Goal: Task Accomplishment & Management: Use online tool/utility

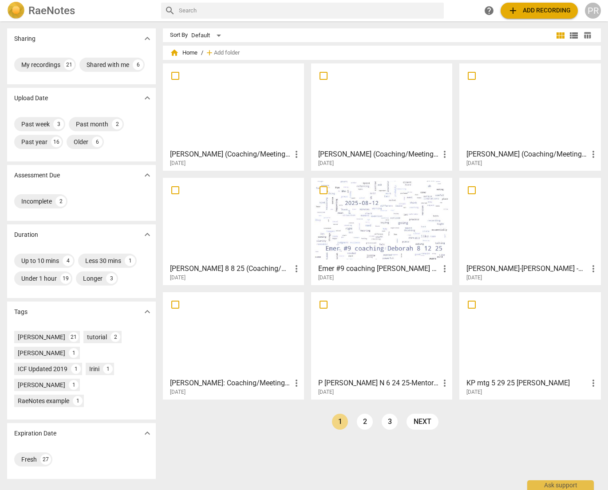
click at [371, 122] on div at bounding box center [381, 106] width 135 height 79
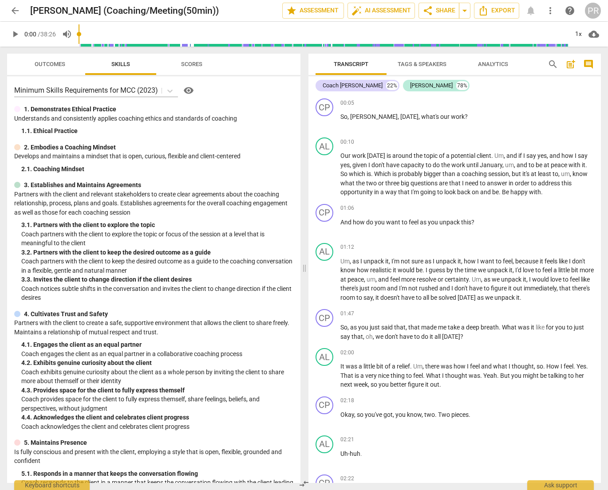
scroll to position [0, 0]
click at [15, 33] on span "play_arrow" at bounding box center [15, 34] width 11 height 11
click at [14, 31] on span "pause" at bounding box center [15, 34] width 11 height 11
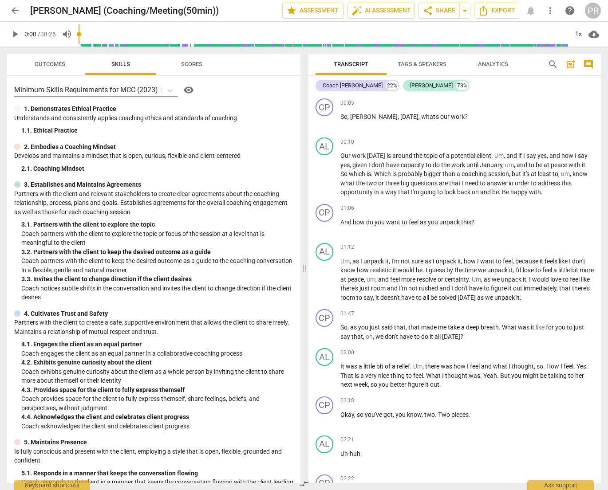
drag, startPoint x: 103, startPoint y: 34, endPoint x: 73, endPoint y: 32, distance: 30.6
click at [73, 32] on div "play_arrow 0:00 / 38:26 volume_up 1x cloud_download" at bounding box center [304, 34] width 594 height 25
click at [14, 33] on span "play_arrow" at bounding box center [15, 34] width 11 height 11
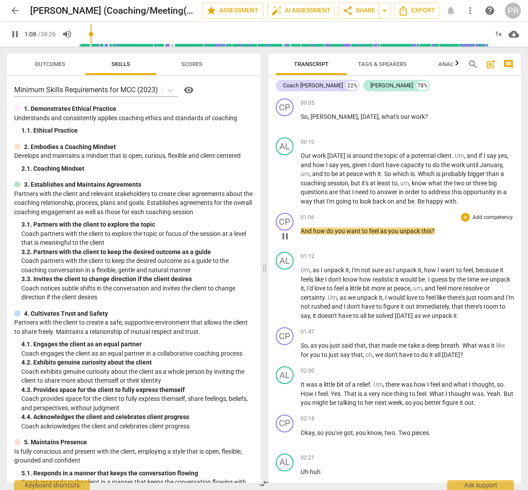
scroll to position [3, 0]
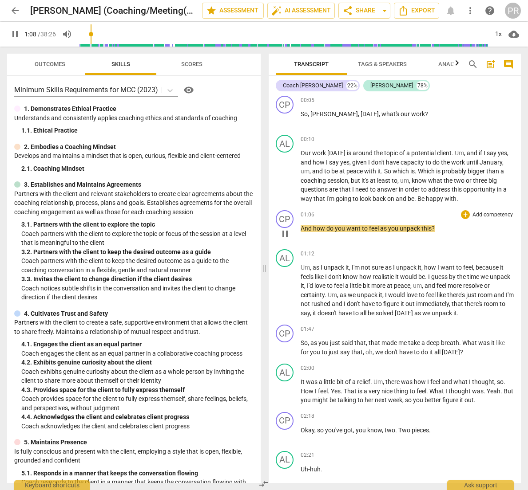
click at [485, 215] on p "Add competency" at bounding box center [492, 215] width 42 height 8
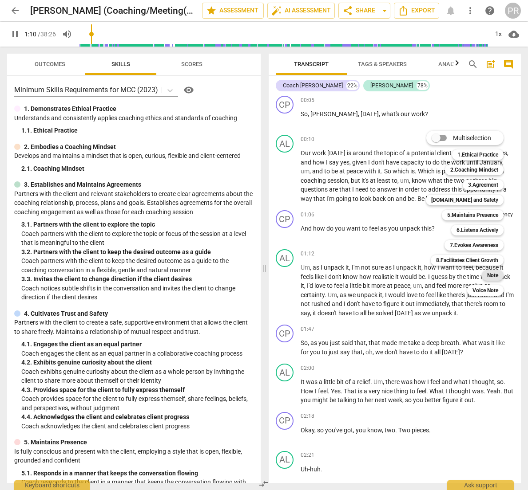
click at [489, 275] on b "Note" at bounding box center [492, 275] width 11 height 11
type input "71"
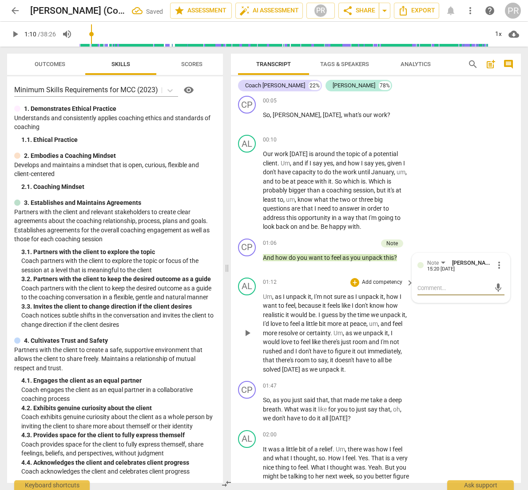
type textarea "I"
type textarea "I a"
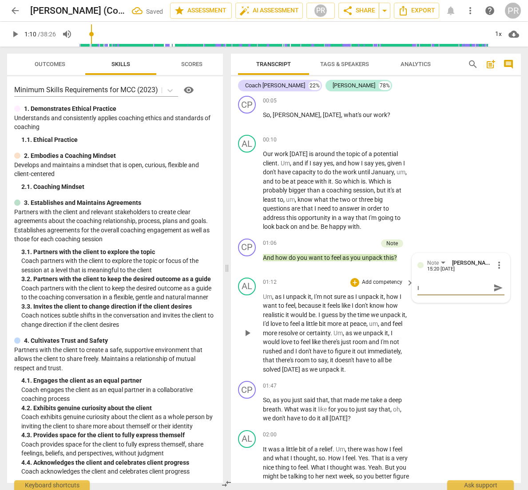
type textarea "I a"
type textarea "I ap"
type textarea "I app"
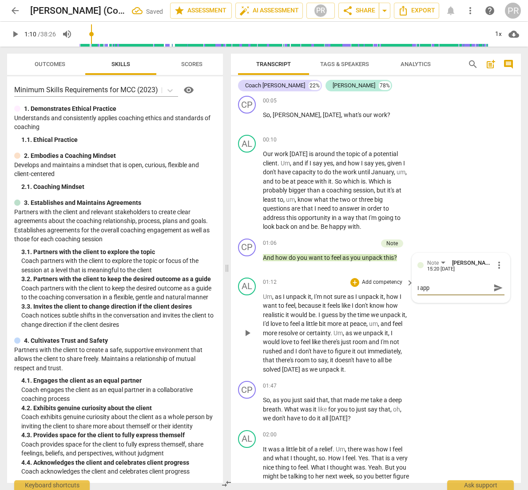
type textarea "I appr"
type textarea "I appro"
type textarea "I approa"
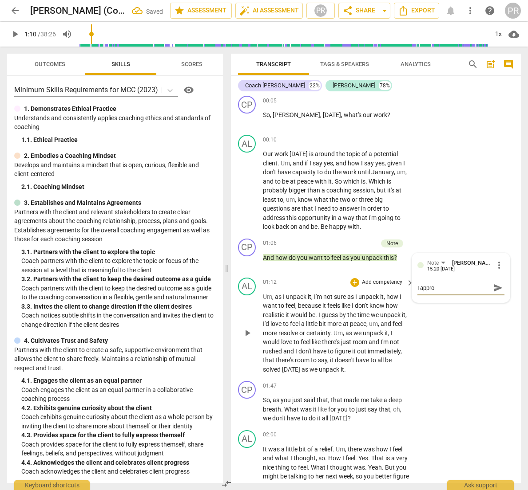
type textarea "I approa"
type textarea "I approac"
type textarea "I approach"
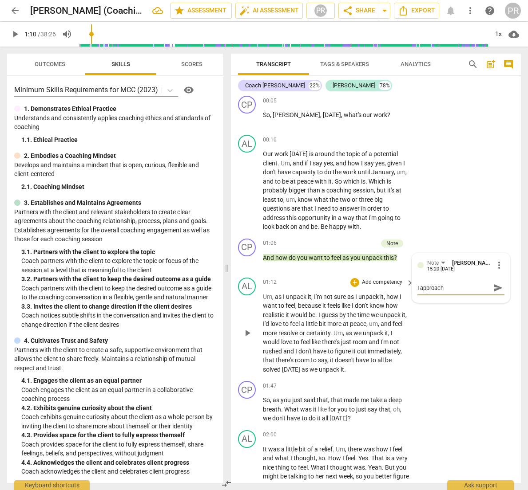
type textarea "I approache"
type textarea "I approached"
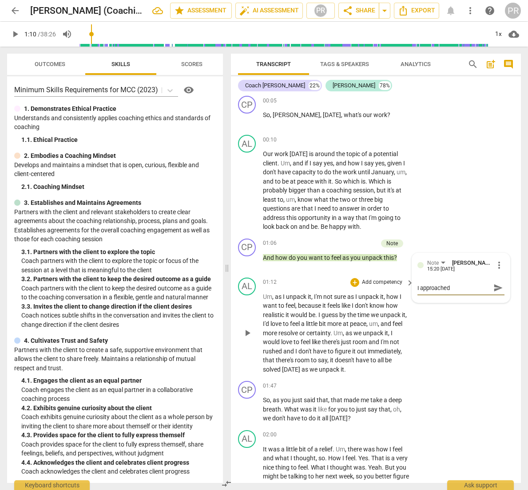
type textarea "I approached"
type textarea "I approached w"
type textarea "I approached wh"
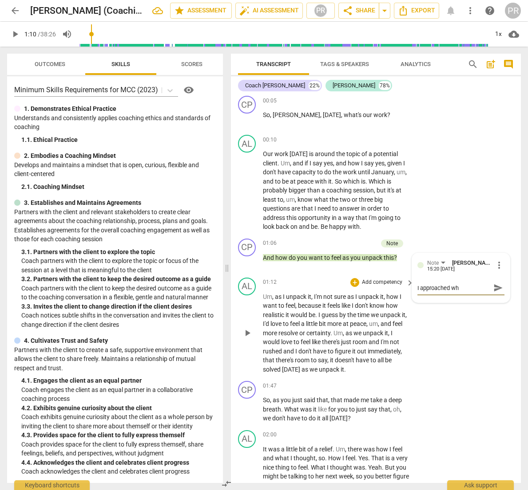
type textarea "I approached wht"
type textarea "I approached wh"
type textarea "I approached w"
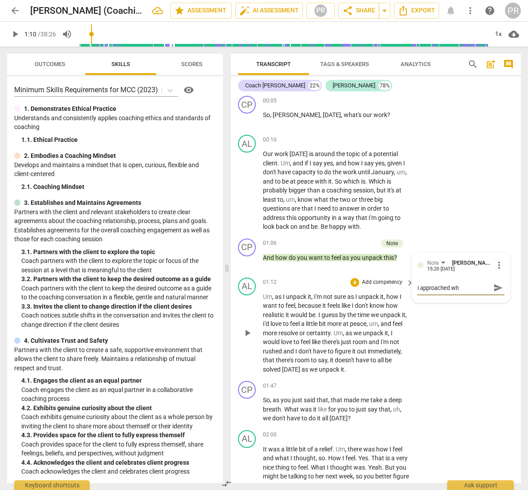
type textarea "I approached w"
type textarea "I approached"
type textarea "I approached t"
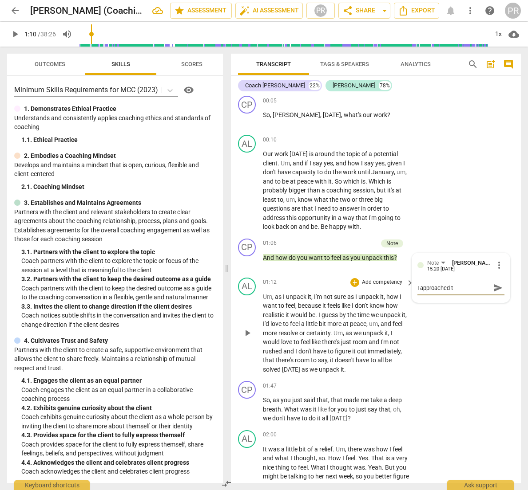
type textarea "I approached th"
type textarea "I approached thi"
type textarea "I approached this"
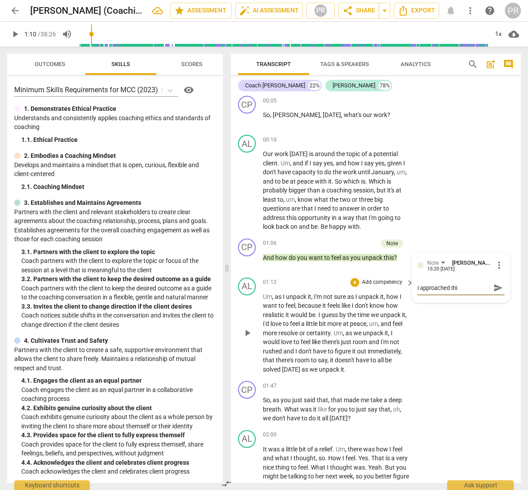
type textarea "I approached this"
type textarea "I approached this s"
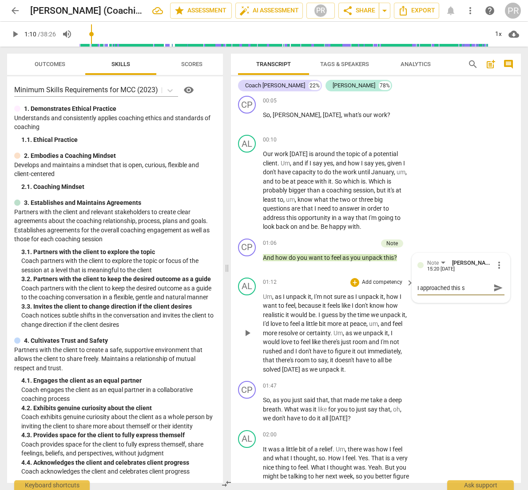
type textarea "I approached this se"
type textarea "I approached this ses"
type textarea "I approached this sess"
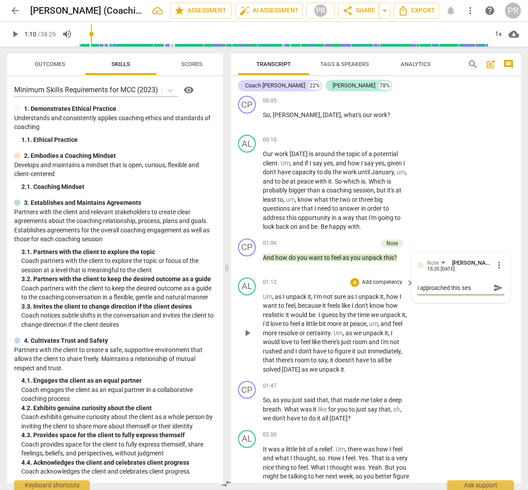
type textarea "I approached this sess"
type textarea "I approached this sessi"
type textarea "I approached this sessio"
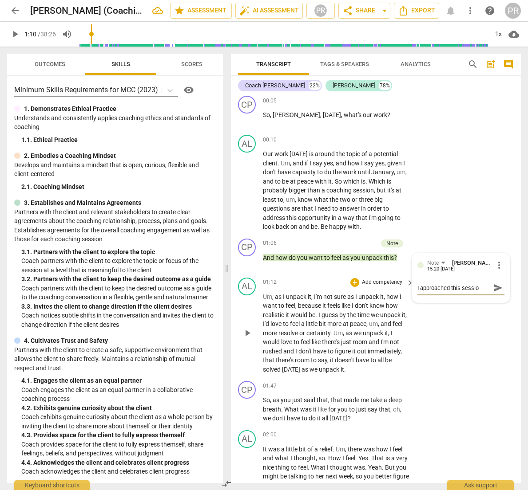
type textarea "I approached this session"
type textarea "I approached this session w"
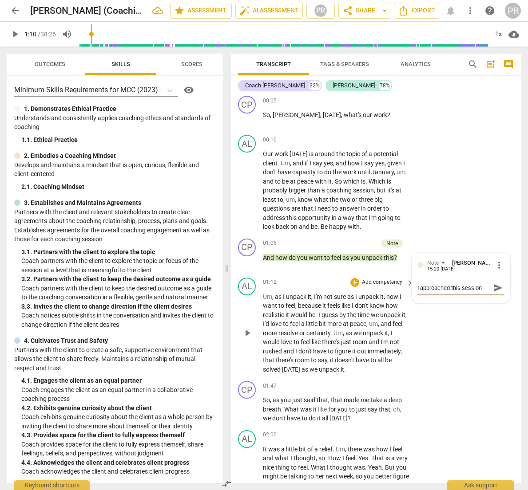
type textarea "I approached this session w"
type textarea "I approached this session wi"
type textarea "I approached this session wit"
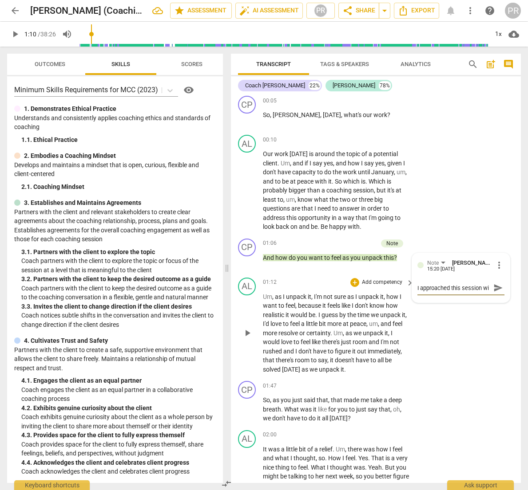
type textarea "I approached this session wit"
type textarea "I approached this session with"
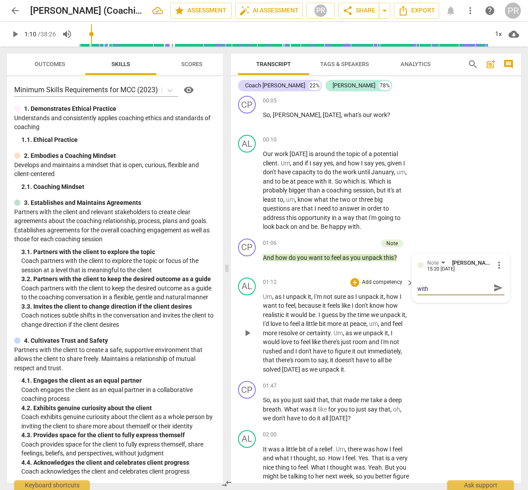
type textarea "I approached this session with n"
type textarea "I approached this session with no"
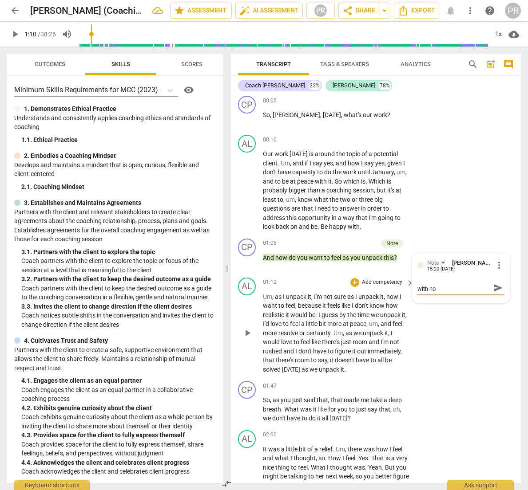
type textarea "I approached this session with no"
type textarea "I approached this session with no N"
type textarea "I approached this session with no NO"
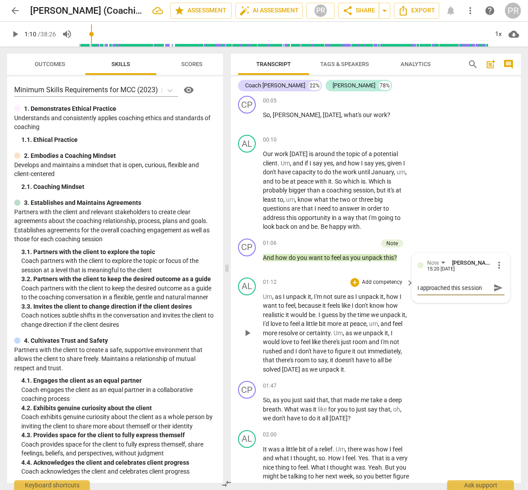
type textarea "I approached this session with no NO"
type textarea "I approached this session with no NOT"
type textarea "I approached this session with no NOTE"
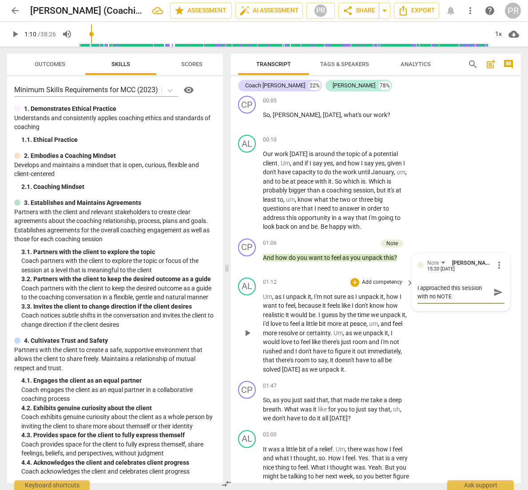
type textarea "I approached this session with no NOTES"
type textarea "I approached this session with no NOTES o"
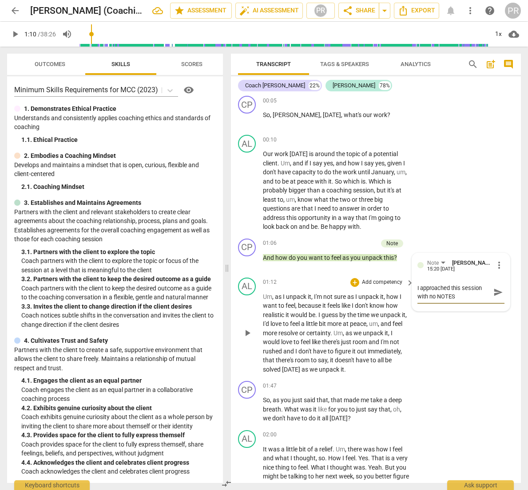
type textarea "I approached this session with no NOTES o"
type textarea "I approached this session with no NOTES or"
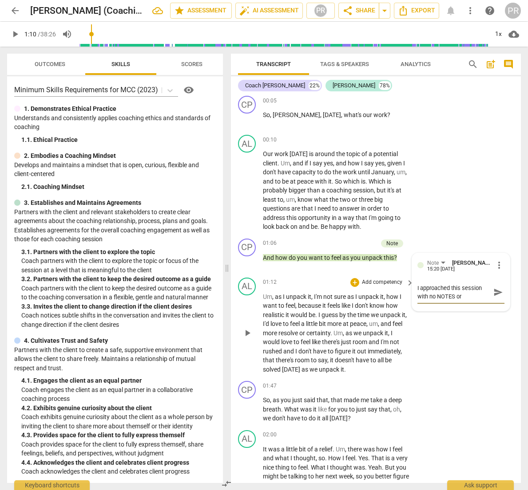
type textarea "I approached this session with no NOTES or c"
type textarea "I approached this session with no NOTES or co"
type textarea "I approached this session with no NOTES or com"
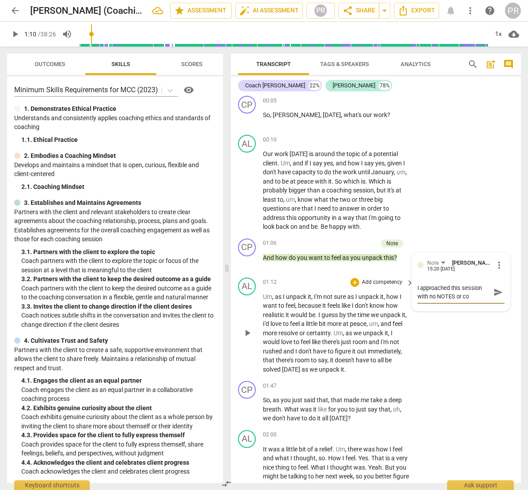
type textarea "I approached this session with no NOTES or com"
type textarea "I approached this session with no NOTES or comp"
type textarea "I approached this session with no NOTES or compe"
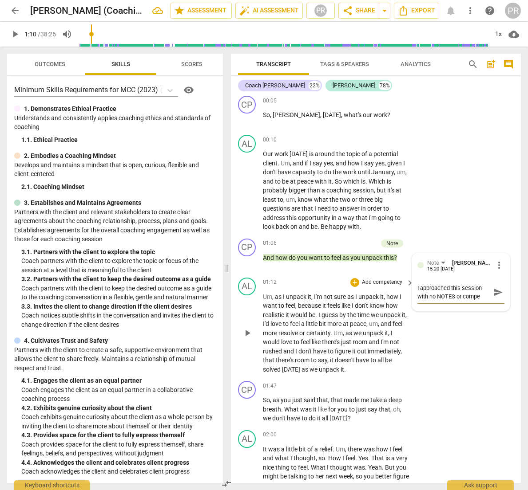
type textarea "I approached this session with no NOTES or compet"
type textarea "I approached this session with no NOTES or compete"
type textarea "I approached this session with no NOTES or competen"
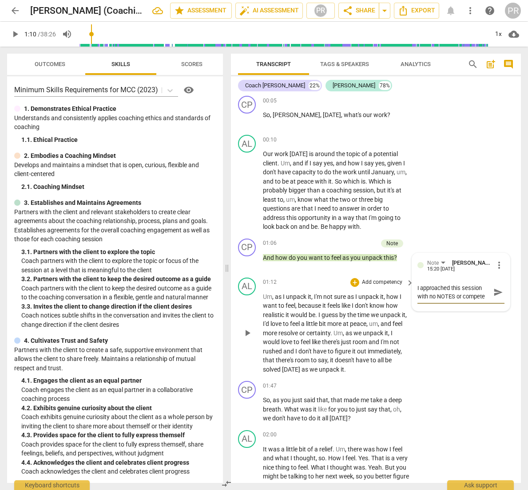
type textarea "I approached this session with no NOTES or competen"
type textarea "I approached this session with no NOTES or competenc"
type textarea "I approached this session with no NOTES or competenci"
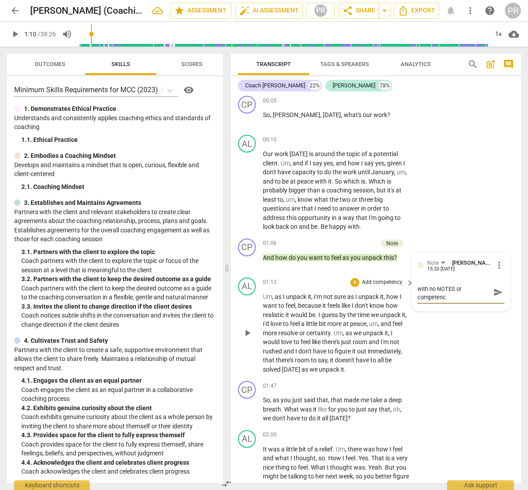
type textarea "I approached this session with no NOTES or competenci"
type textarea "I approached this session with no NOTES or competencie"
type textarea "I approached this session with no NOTES or competencies"
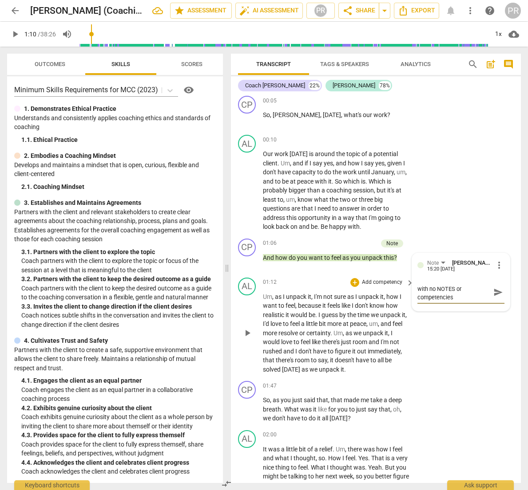
type textarea "I approached this session with no NOTES or competencies"
type textarea "I approached this session with no NOTES or competencies i"
type textarea "I approached this session with no NOTES or competencies in"
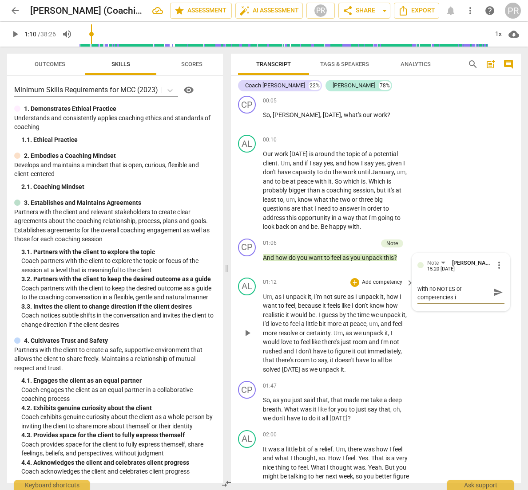
type textarea "I approached this session with no NOTES or competencies in"
type textarea "I approached this session with no NOTES or competencies in v"
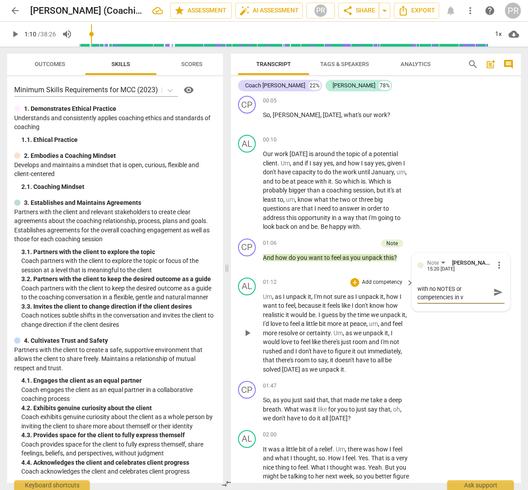
type textarea "I approached this session with no NOTES or competencies in vi"
type textarea "I approached this session with no NOTES or competencies in vie"
type textarea "I approached this session with no NOTES or competencies in view"
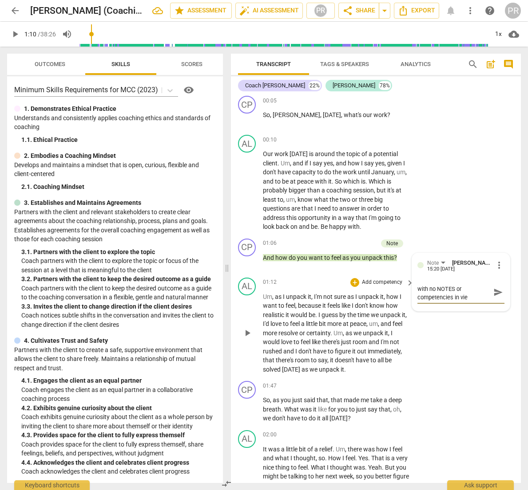
type textarea "I approached this session with no NOTES or competencies in view"
type textarea "I approached this session with no NOTES or competencies in view."
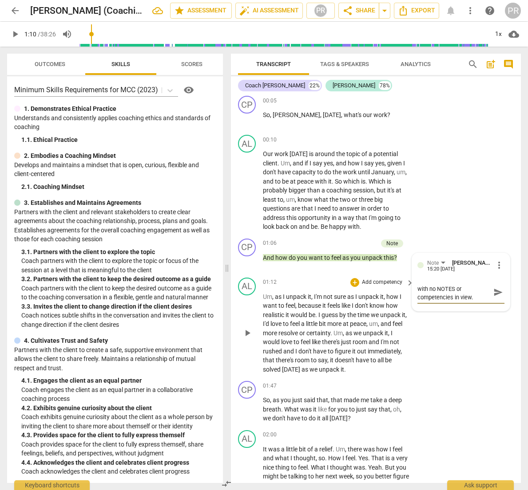
type textarea "I approached this session with no NOTES or competencies in view."
type textarea "I approached this session with no NOTES or competencies in view. I"
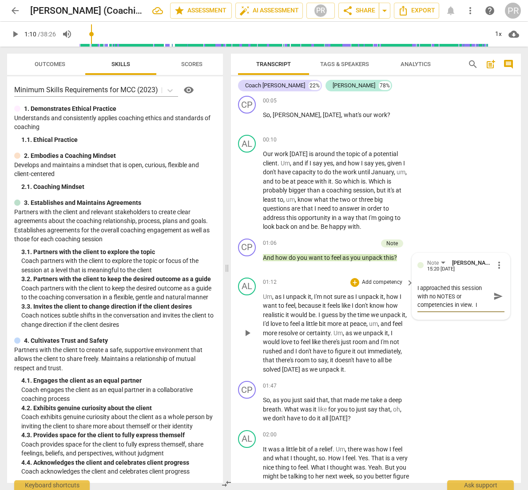
type textarea "I approached this session with no NOTES or competencies in view. I"
type textarea "I approached this session with no NOTES or competencies in view. I w"
type textarea "I approached this session with no NOTES or competencies in view. I wa"
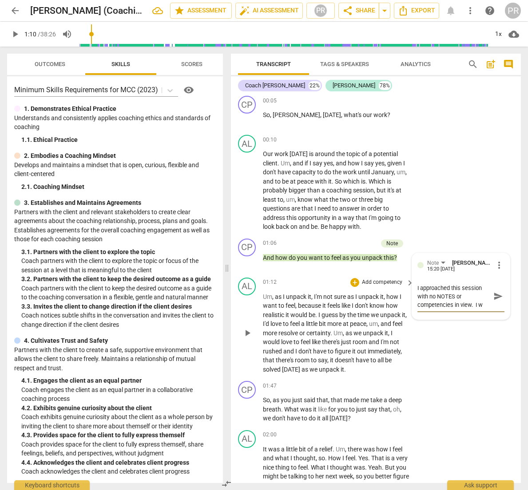
type textarea "I approached this session with no NOTES or competencies in view. I wa"
type textarea "I approached this session with no NOTES or competencies in view. I was"
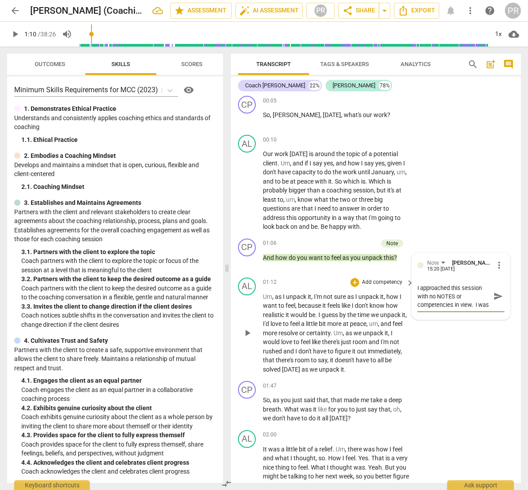
type textarea "I approached this session with no NOTES or competencies in view. I was"
type textarea "I approached this session with no NOTES or competencies in view. I was g"
type textarea "I approached this session with no NOTES or competencies in view. I was go"
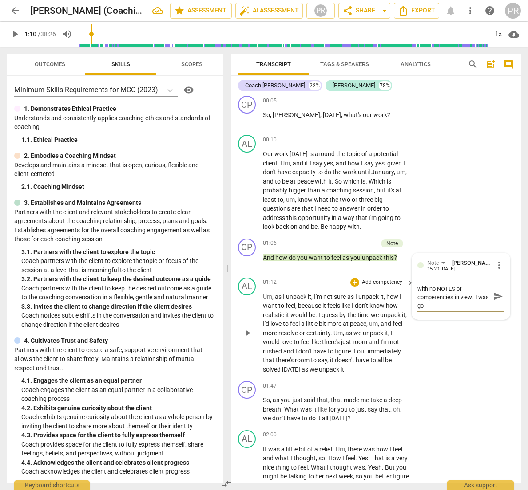
type textarea "I approached this session with no NOTES or competencies in view. I was goi"
type textarea "I approached this session with no NOTES or competencies in view. I was goin"
type textarea "I approached this session with no NOTES or competencies in view. I was going"
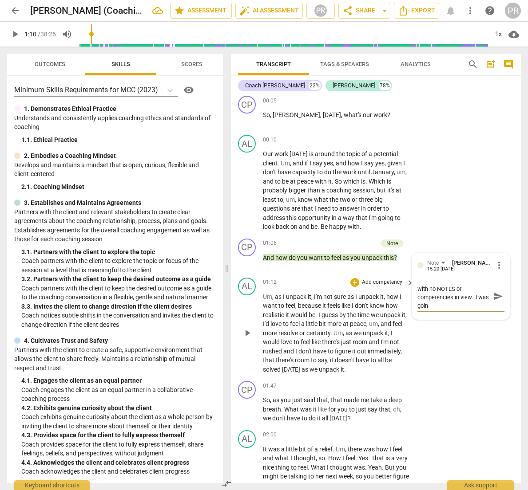
type textarea "I approached this session with no NOTES or competencies in view. I was going"
type textarea "I approached this session with no NOTES or competencies in view. I was going w"
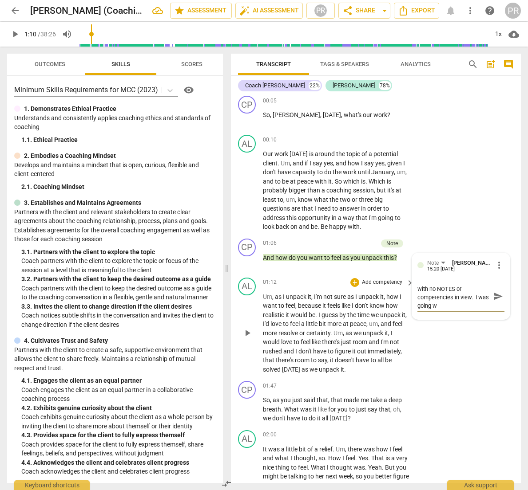
type textarea "I approached this session with no NOTES or competencies in view. I was going wi"
type textarea "I approached this session with no NOTES or competencies in view. I was going wit"
type textarea "I approached this session with no NOTES or competencies in view. I was going wi…"
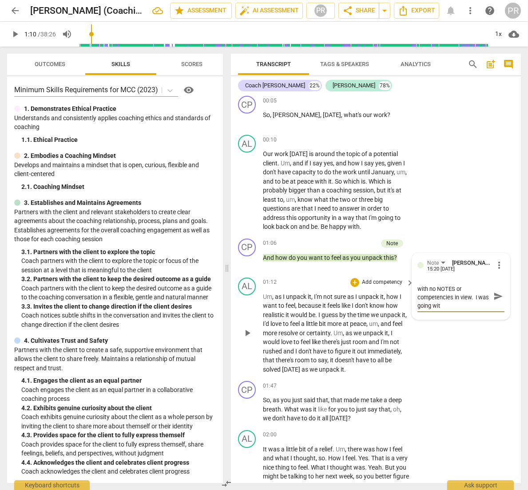
type textarea "I approached this session with no NOTES or competencies in view. I was going wi…"
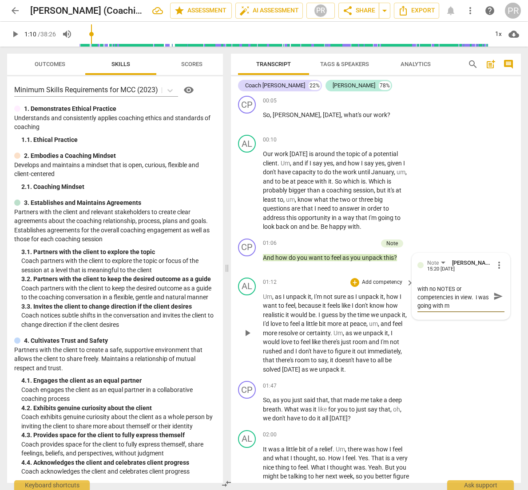
type textarea "I approached this session with no NOTES or competencies in view. I was going wi…"
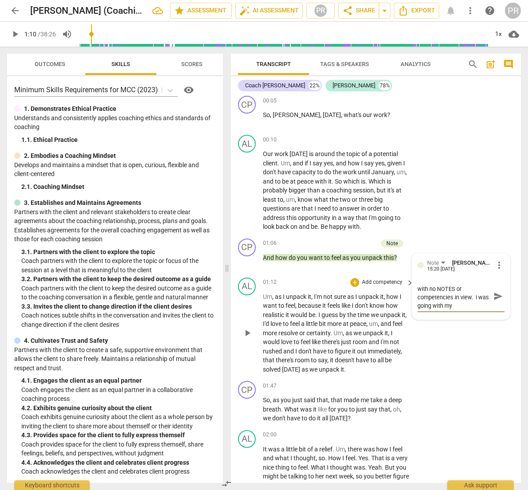
type textarea "I approached this session with no NOTES or competencies in view. I was going wi…"
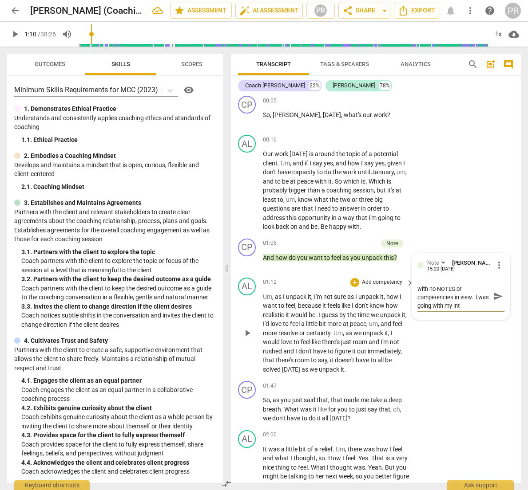
type textarea "I approached this session with no NOTES or competencies in view. I was going wi…"
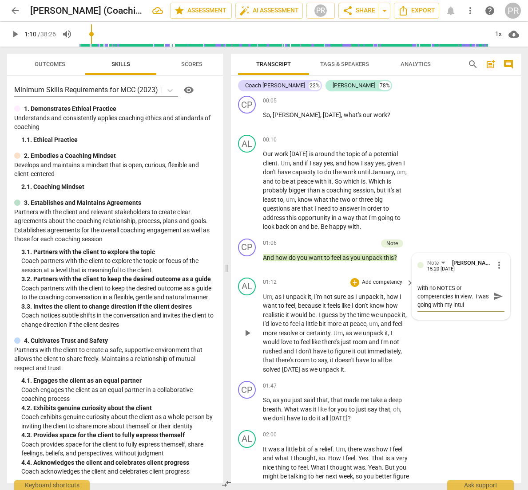
type textarea "I approached this session with no NOTES or competencies in view. I was going wi…"
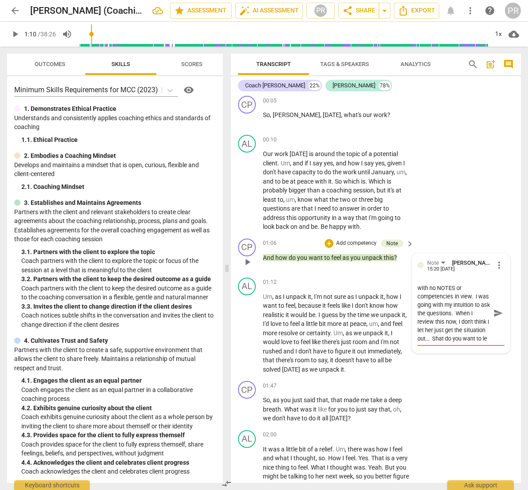
scroll to position [24, 0]
click at [434, 327] on textarea "I approached this session with no NOTES or competencies in view. I was going wi…" at bounding box center [453, 313] width 73 height 59
click at [448, 335] on textarea "I approached this session with no NOTES or competencies in view. I was going wi…" at bounding box center [453, 313] width 73 height 59
click at [493, 315] on span "send" at bounding box center [498, 318] width 10 height 10
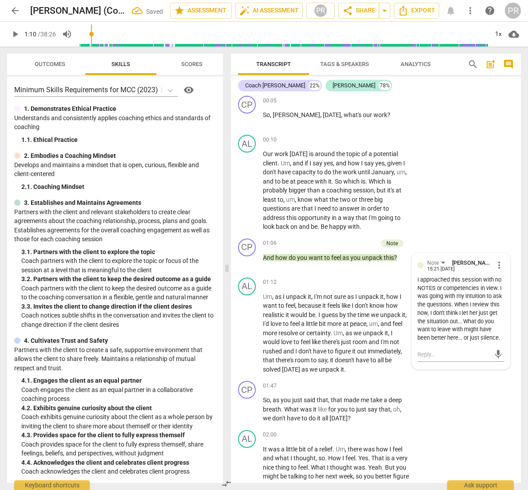
scroll to position [0, 0]
click at [14, 32] on span "play_arrow" at bounding box center [15, 34] width 11 height 11
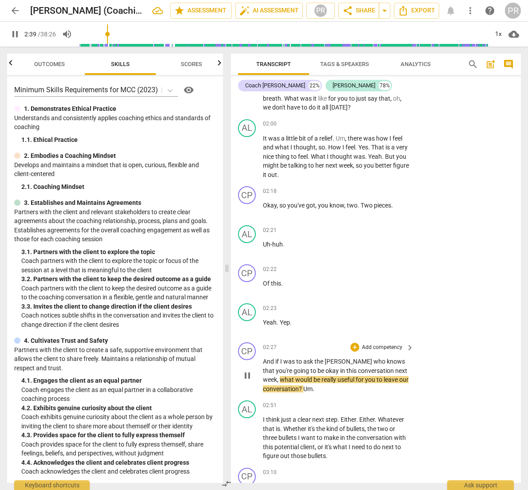
click at [395, 344] on p "Add competency" at bounding box center [382, 348] width 42 height 8
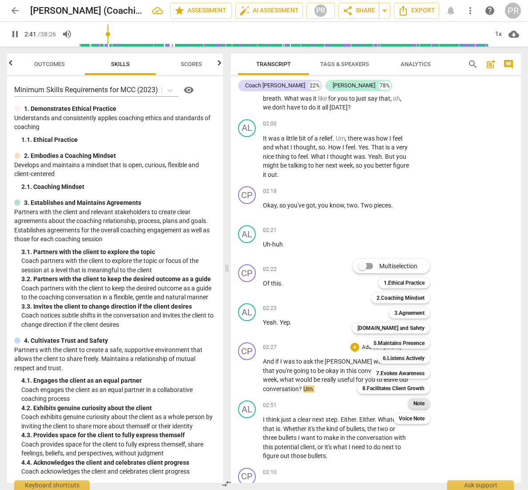
click at [421, 405] on b "Note" at bounding box center [418, 403] width 11 height 11
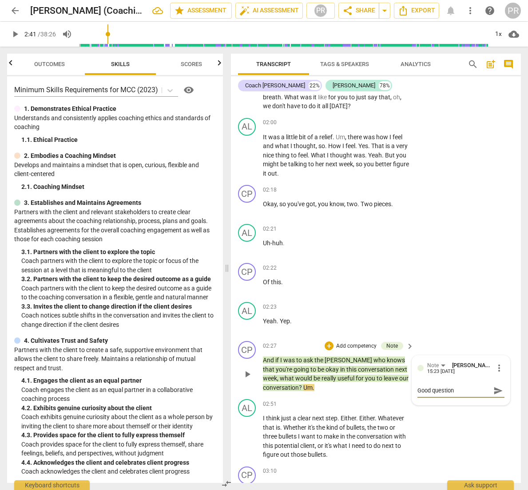
scroll to position [0, 0]
click at [493, 386] on span "send" at bounding box center [498, 391] width 10 height 10
click at [17, 32] on span "play_arrow" at bounding box center [15, 34] width 11 height 11
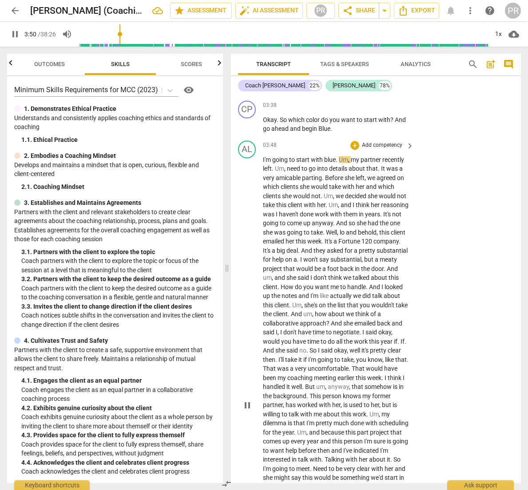
scroll to position [858, 0]
click at [318, 125] on span "begin" at bounding box center [310, 128] width 16 height 7
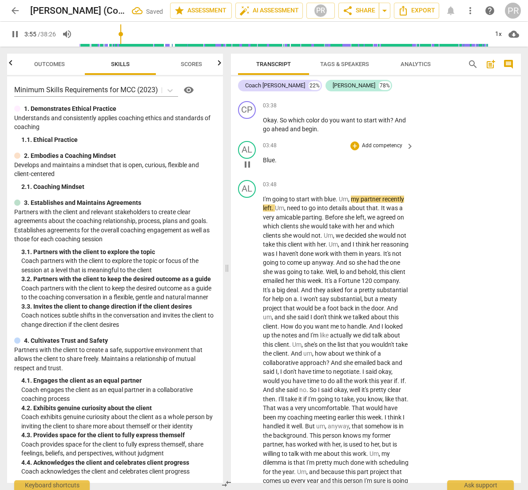
scroll to position [0, 0]
click at [259, 185] on div "AL play_arrow pause" at bounding box center [250, 437] width 25 height 515
click at [262, 188] on div "AL play_arrow pause" at bounding box center [250, 437] width 25 height 515
click at [263, 196] on span "I'm" at bounding box center [267, 199] width 9 height 7
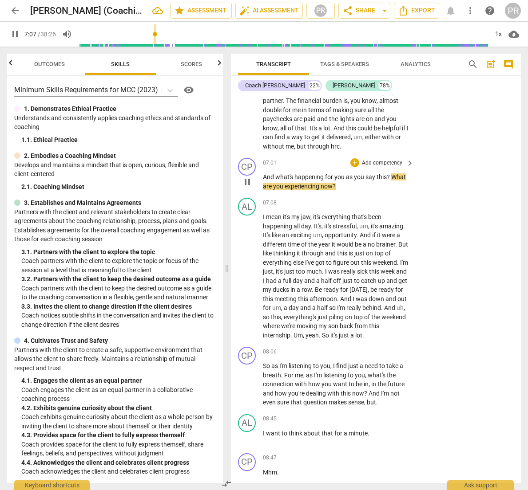
scroll to position [0, 0]
click at [385, 159] on p "Add competency" at bounding box center [382, 163] width 42 height 8
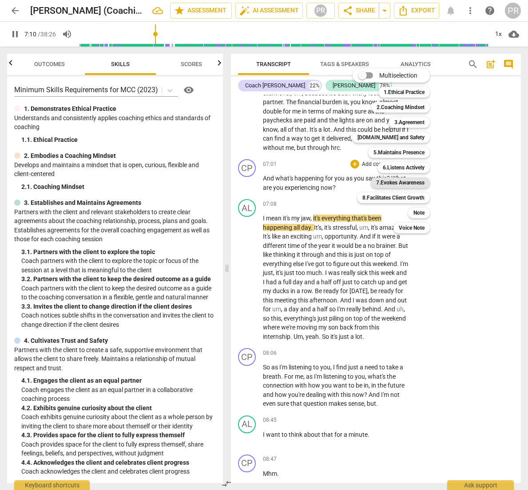
click at [405, 184] on b "7.Evokes Awareness" at bounding box center [400, 182] width 48 height 11
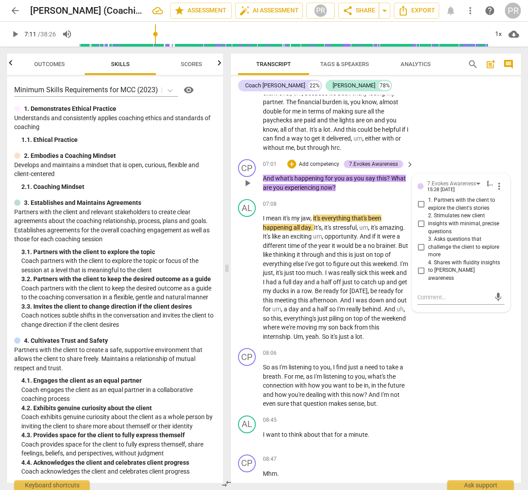
click at [378, 176] on p "And what's happening for you as you say this ? What are you experiencing now ?" at bounding box center [336, 183] width 146 height 18
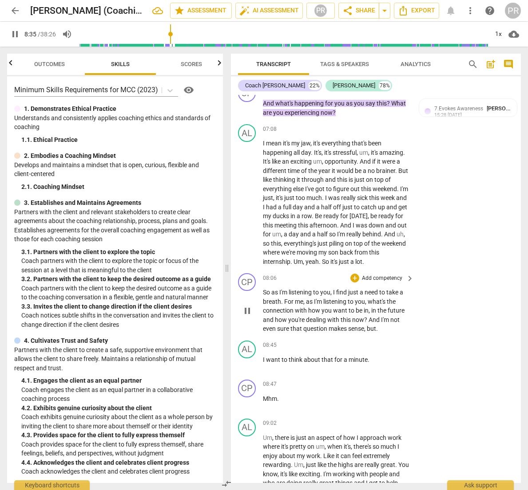
scroll to position [1447, 0]
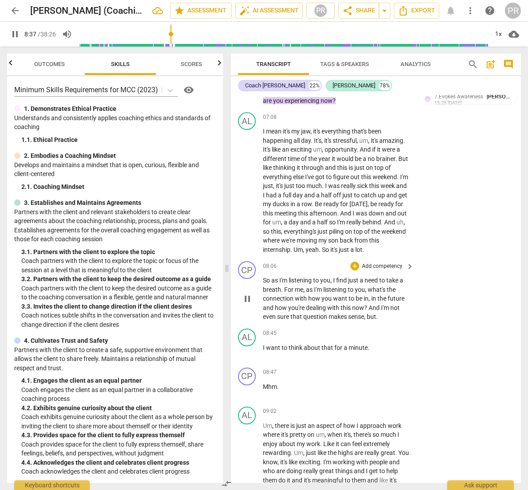
click at [405, 289] on p "So as I'm listening to you , I find just a need to take a breath . For me , as …" at bounding box center [336, 299] width 146 height 46
click at [369, 263] on p "Add competency" at bounding box center [382, 267] width 42 height 8
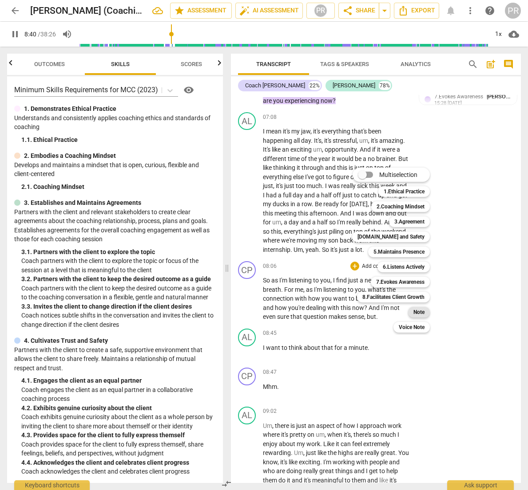
click at [412, 313] on div "Note" at bounding box center [419, 312] width 22 height 11
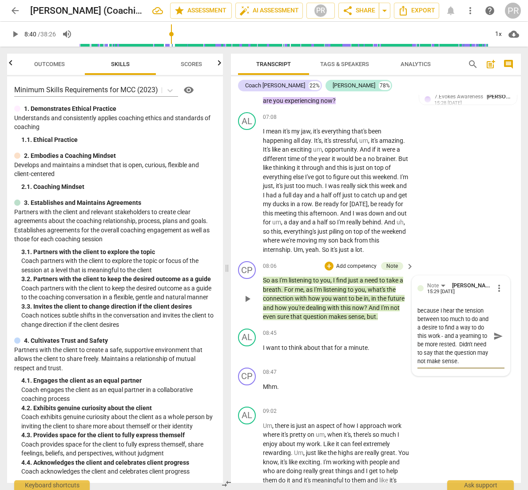
scroll to position [17, 0]
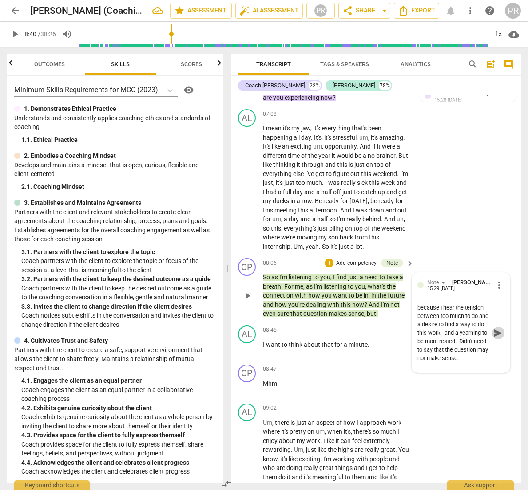
click at [493, 328] on span "send" at bounding box center [498, 333] width 10 height 10
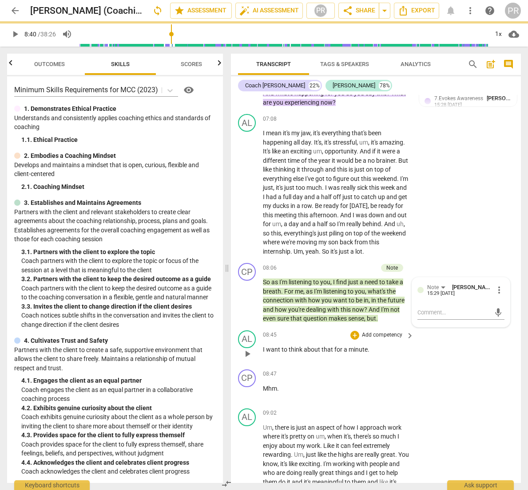
scroll to position [0, 0]
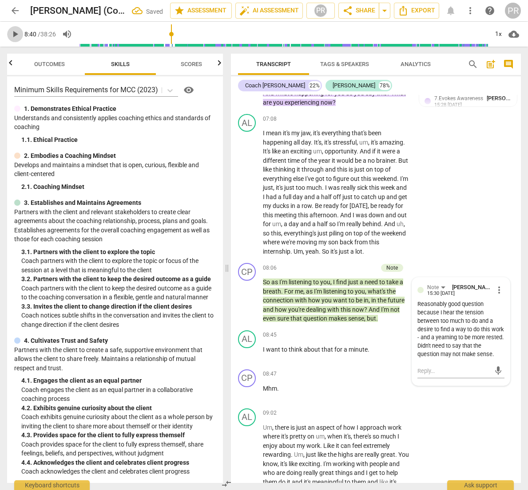
click at [12, 34] on span "play_arrow" at bounding box center [15, 34] width 11 height 11
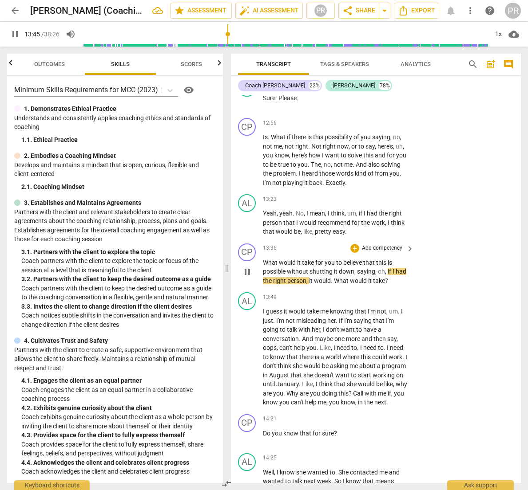
scroll to position [2558, 0]
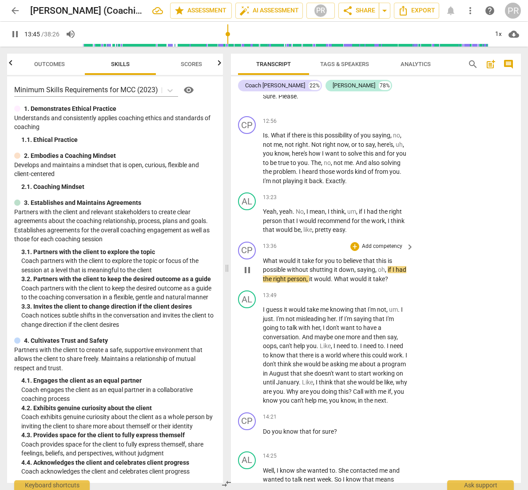
click at [394, 243] on p "Add competency" at bounding box center [382, 247] width 42 height 8
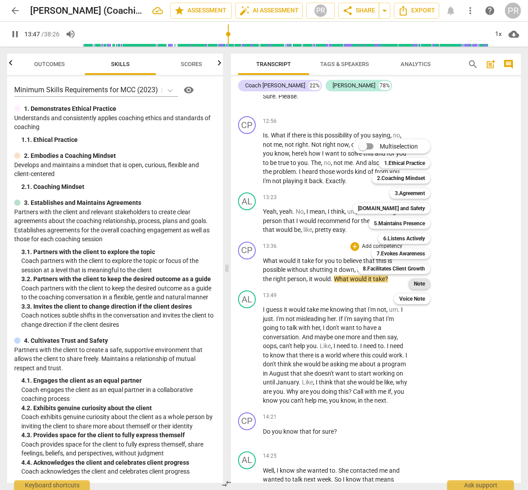
click at [417, 284] on b "Note" at bounding box center [418, 284] width 11 height 11
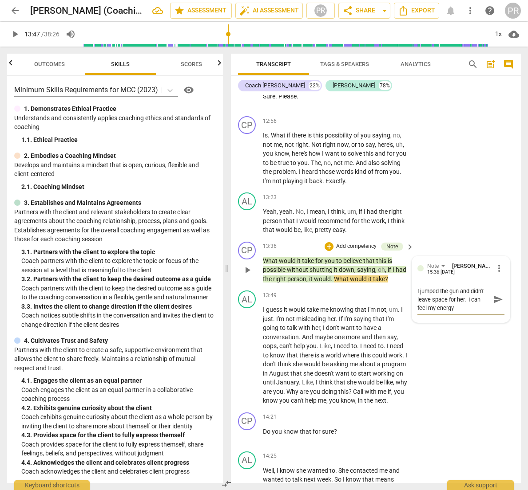
scroll to position [0, 0]
click at [494, 295] on span "send" at bounding box center [498, 300] width 10 height 10
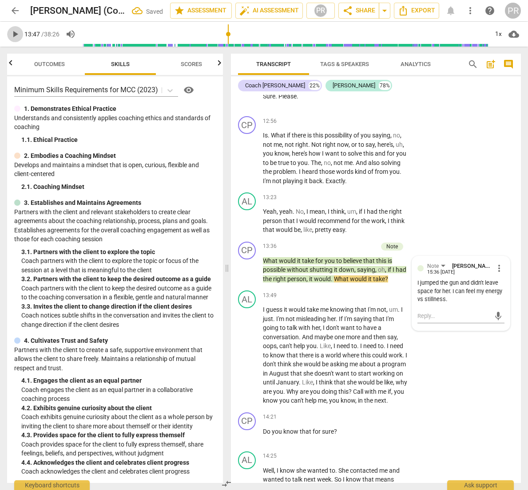
click at [14, 32] on span "play_arrow" at bounding box center [15, 34] width 11 height 11
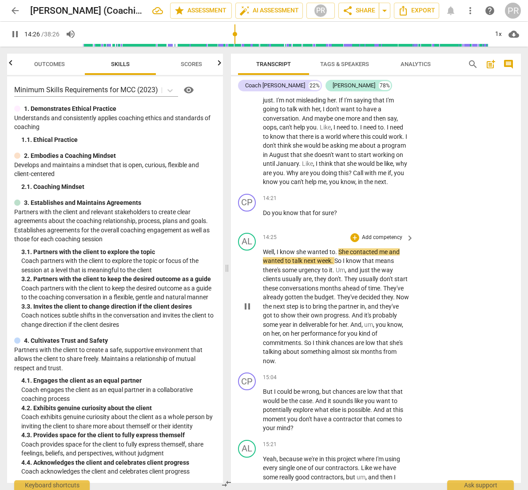
scroll to position [2777, 0]
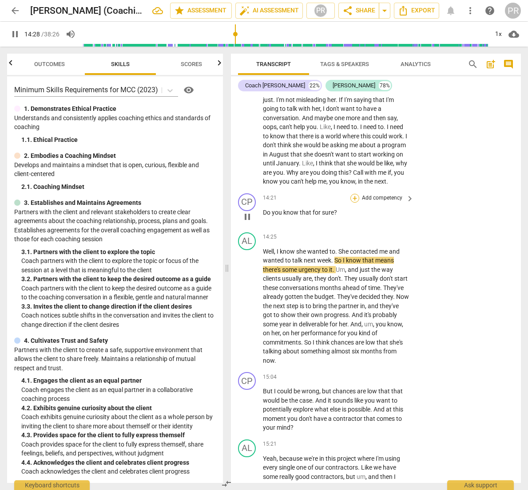
click at [354, 194] on div "+" at bounding box center [354, 198] width 9 height 9
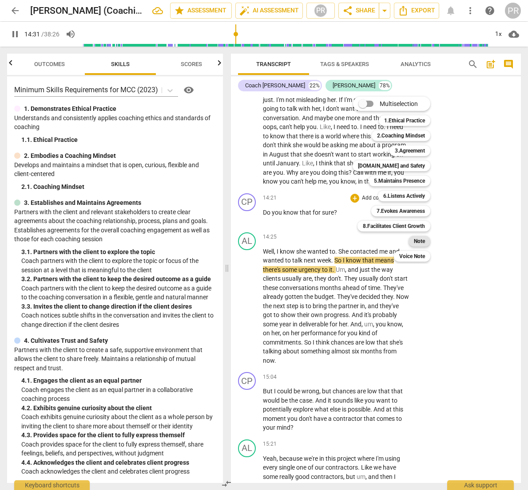
click at [416, 240] on b "Note" at bounding box center [418, 241] width 11 height 11
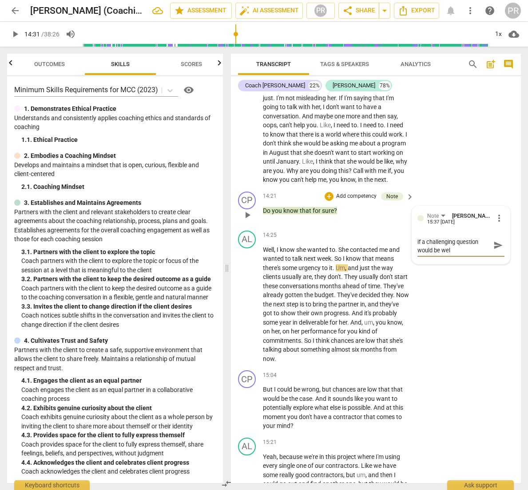
scroll to position [0, 0]
click at [493, 244] on span "send" at bounding box center [498, 249] width 10 height 10
click at [15, 34] on span "play_arrow" at bounding box center [15, 34] width 11 height 11
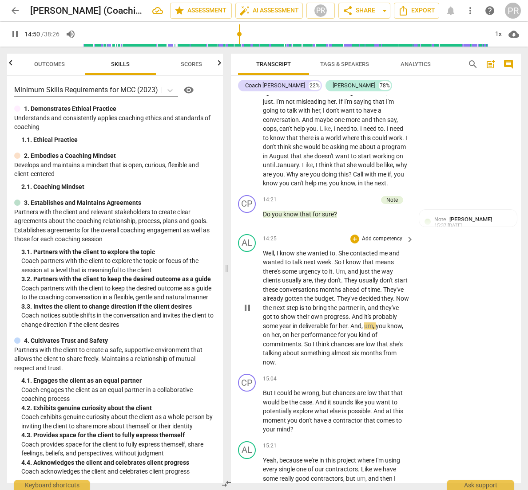
scroll to position [2779, 0]
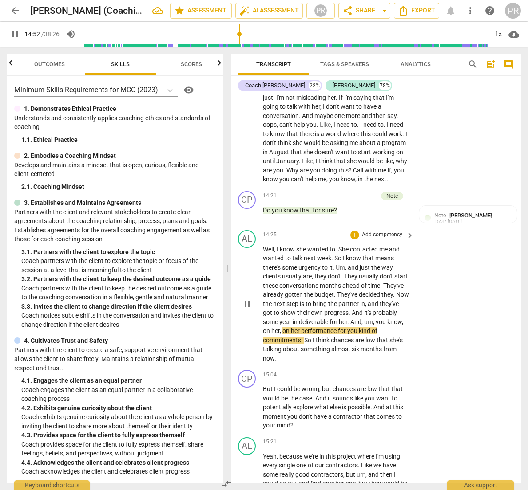
click at [400, 231] on p "Add competency" at bounding box center [382, 235] width 42 height 8
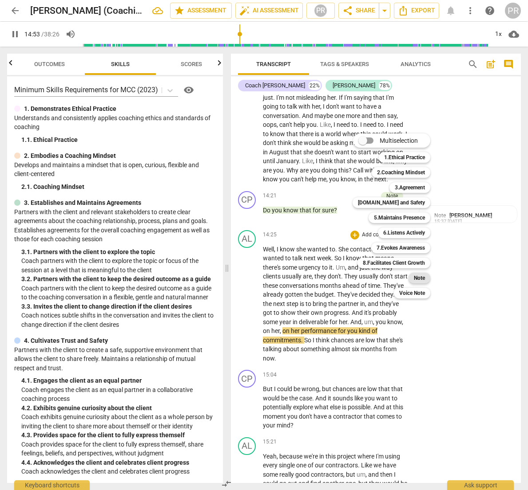
click at [427, 277] on div "Note" at bounding box center [419, 278] width 22 height 11
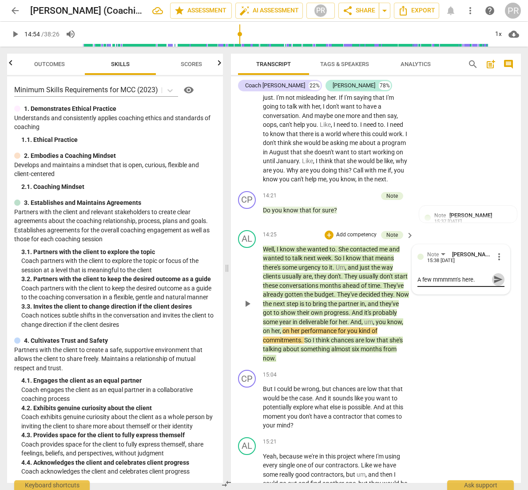
click at [493, 275] on span "send" at bounding box center [498, 280] width 10 height 10
click at [15, 33] on span "play_arrow" at bounding box center [15, 34] width 11 height 11
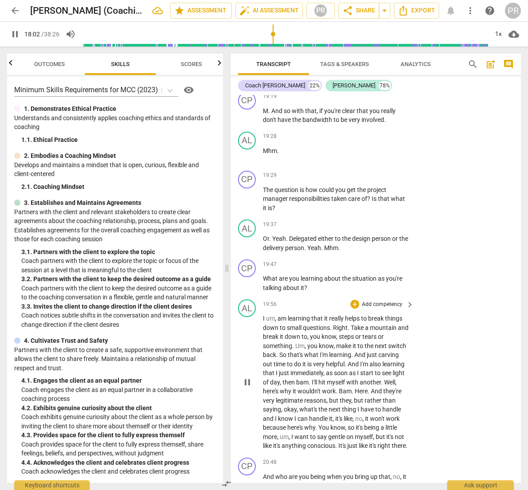
scroll to position [4043, 0]
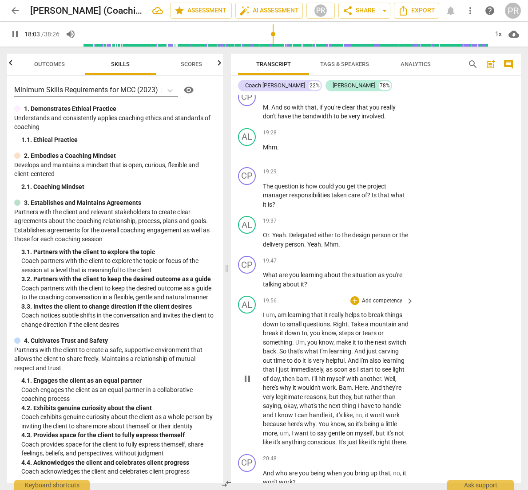
click at [398, 297] on p "Add competency" at bounding box center [382, 301] width 42 height 8
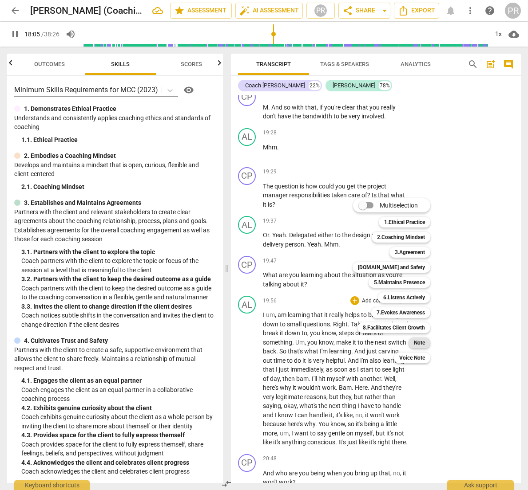
click at [424, 343] on b "Note" at bounding box center [418, 343] width 11 height 11
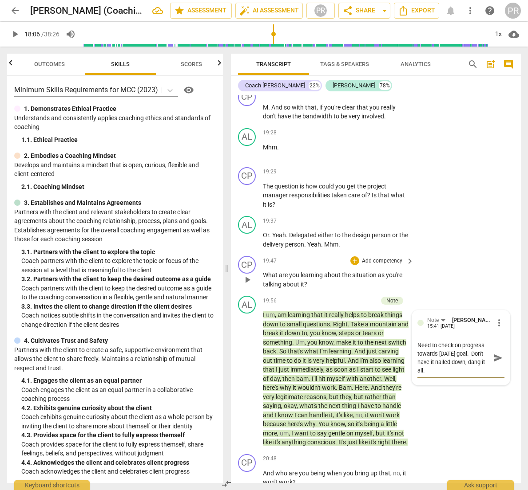
scroll to position [0, 0]
click at [375, 257] on p "Add competency" at bounding box center [382, 261] width 42 height 8
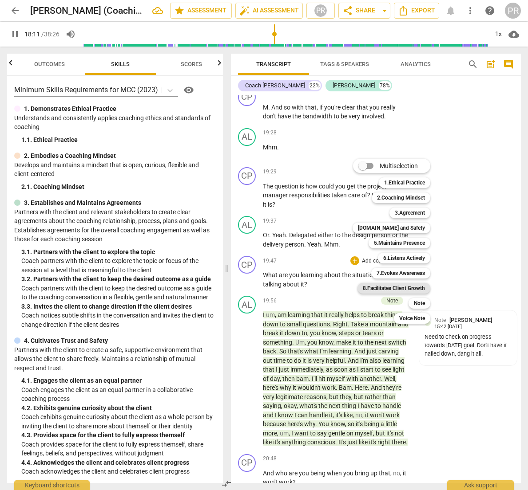
click at [404, 288] on b "8.Facilitates Client Growth" at bounding box center [393, 288] width 62 height 11
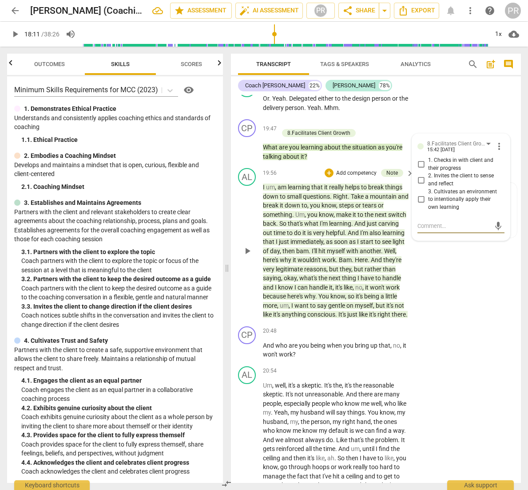
scroll to position [4188, 0]
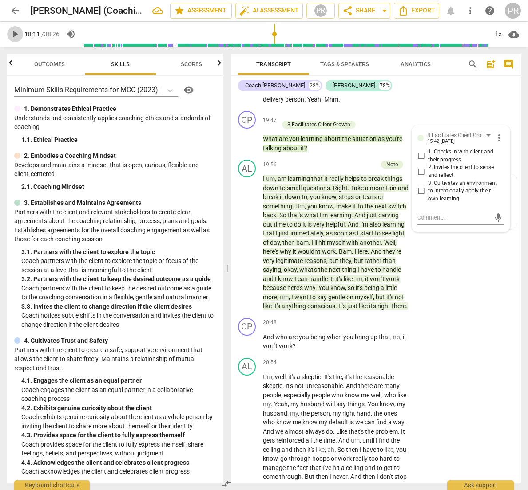
click at [14, 33] on span "play_arrow" at bounding box center [15, 34] width 11 height 11
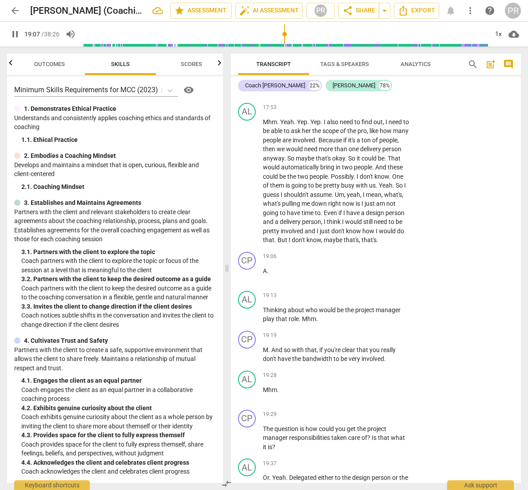
scroll to position [0, 0]
click at [263, 268] on span "A" at bounding box center [265, 271] width 4 height 7
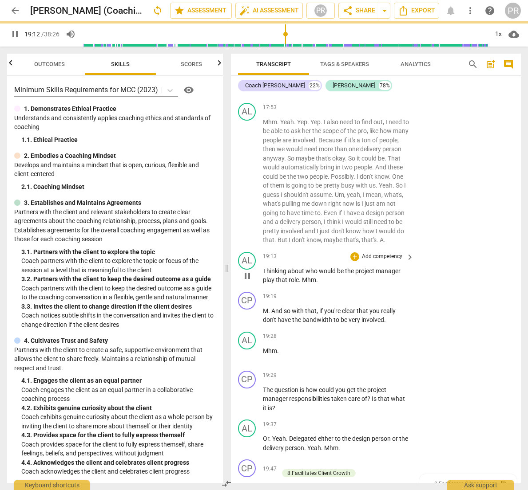
scroll to position [3799, 0]
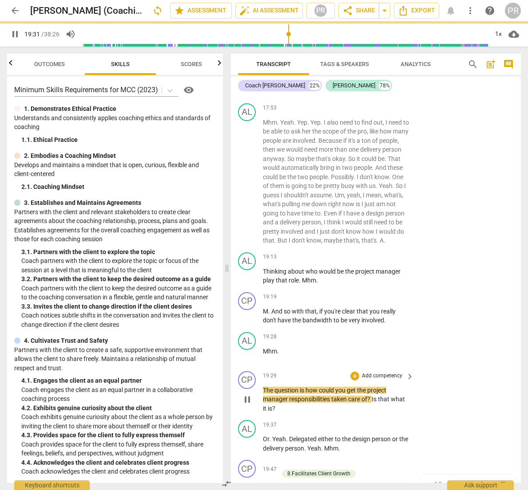
click at [397, 372] on p "Add competency" at bounding box center [382, 376] width 42 height 8
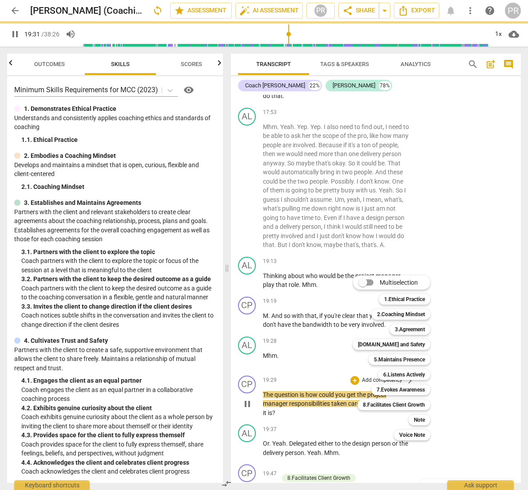
scroll to position [3795, 0]
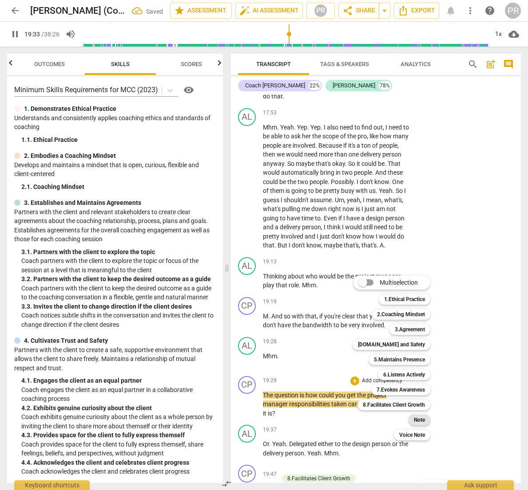
click at [418, 419] on b "Note" at bounding box center [418, 420] width 11 height 11
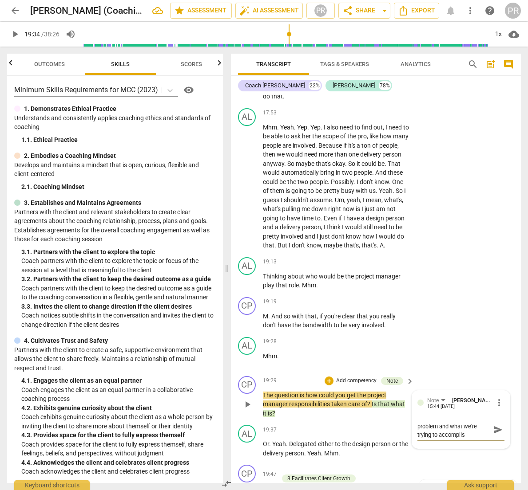
scroll to position [0, 0]
click at [495, 433] on span "send" at bounding box center [498, 438] width 10 height 10
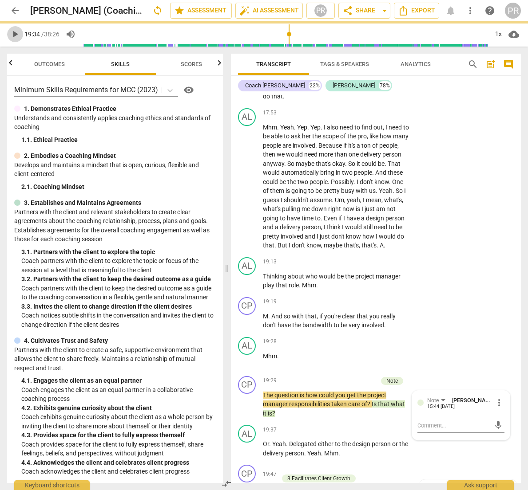
click at [15, 33] on span "play_arrow" at bounding box center [15, 34] width 11 height 11
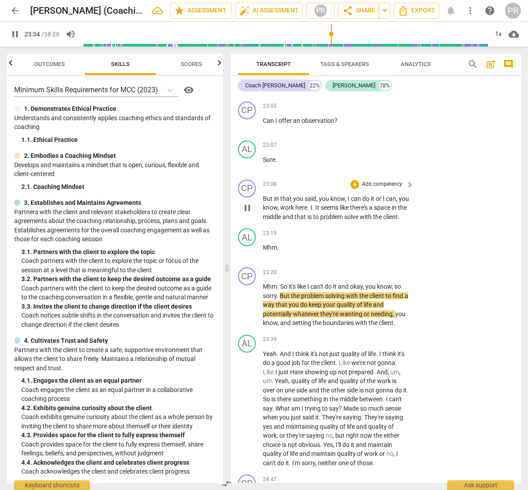
click at [376, 181] on p "Add competency" at bounding box center [382, 185] width 42 height 8
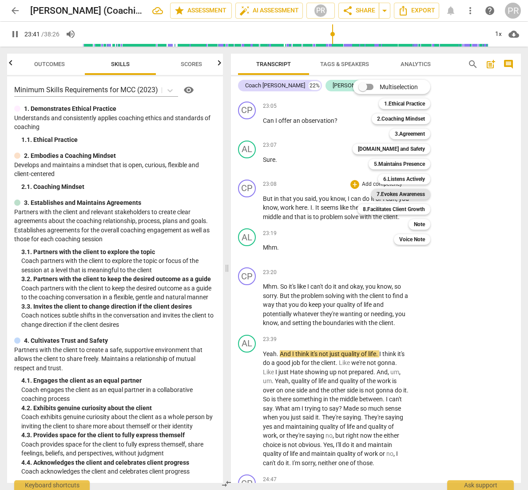
click at [395, 196] on b "7.Evokes Awareness" at bounding box center [400, 194] width 48 height 11
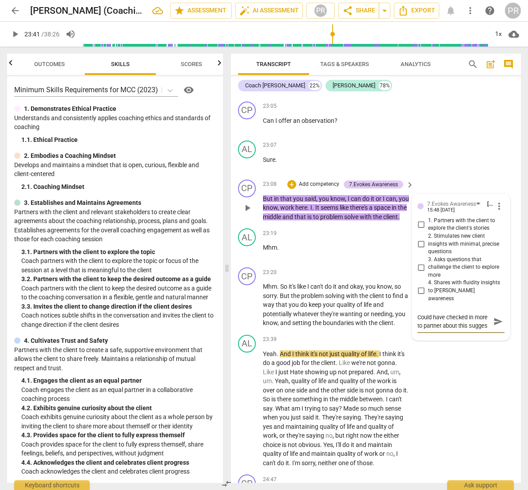
scroll to position [8, 0]
click at [495, 317] on span "send" at bounding box center [498, 322] width 10 height 10
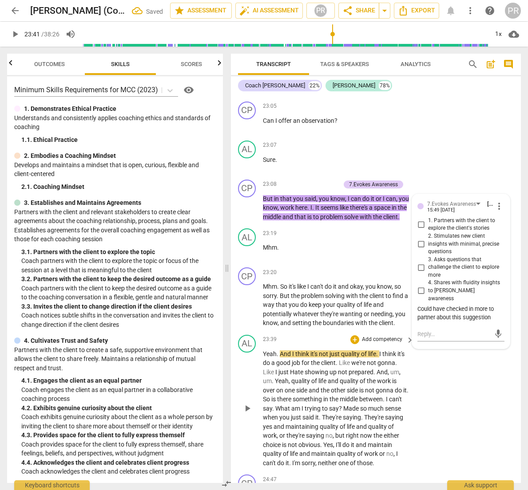
click at [494, 328] on button "mic" at bounding box center [497, 334] width 13 height 13
click at [496, 350] on span "close" at bounding box center [497, 355] width 11 height 11
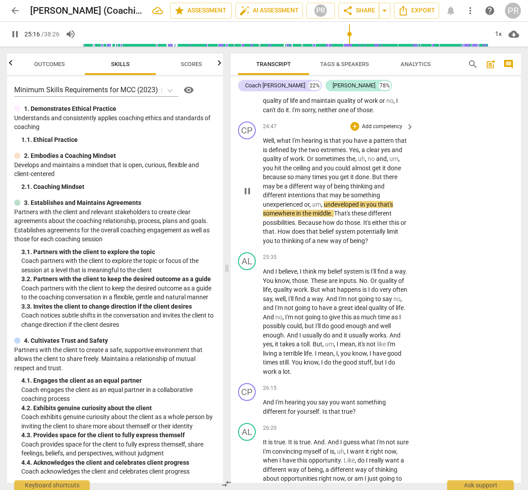
click at [350, 183] on span "being" at bounding box center [342, 186] width 16 height 7
click at [373, 183] on span "thinking" at bounding box center [363, 186] width 24 height 7
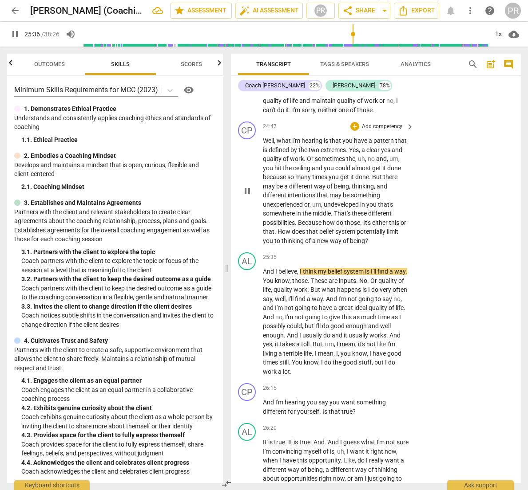
click at [385, 123] on p "Add competency" at bounding box center [382, 127] width 42 height 8
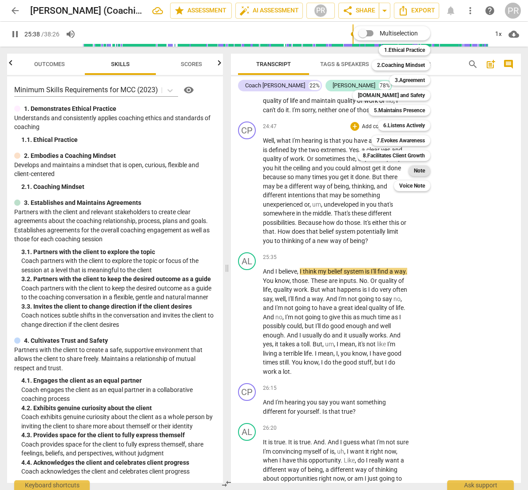
click at [420, 172] on b "Note" at bounding box center [418, 170] width 11 height 11
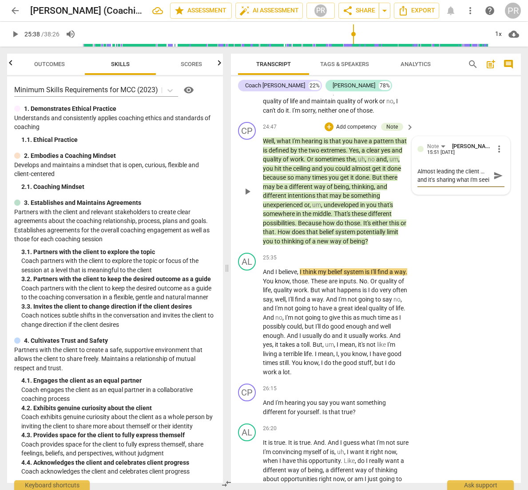
scroll to position [8, 0]
click at [493, 171] on span "send" at bounding box center [498, 176] width 10 height 10
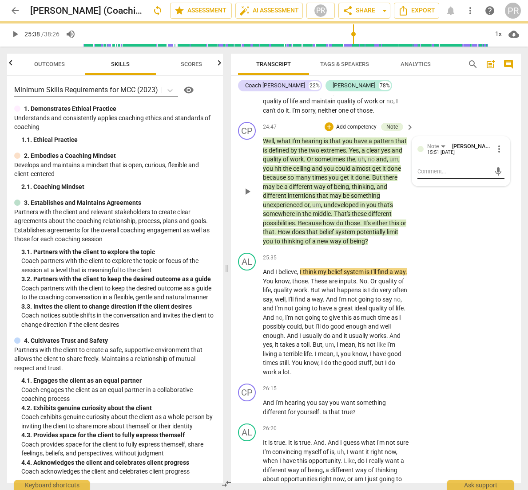
scroll to position [0, 0]
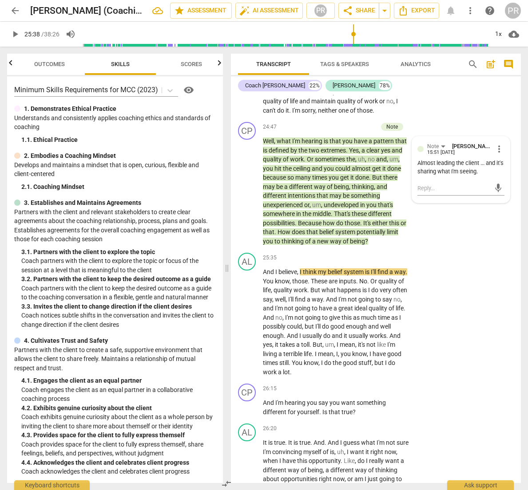
click at [16, 35] on span "play_arrow" at bounding box center [15, 34] width 11 height 11
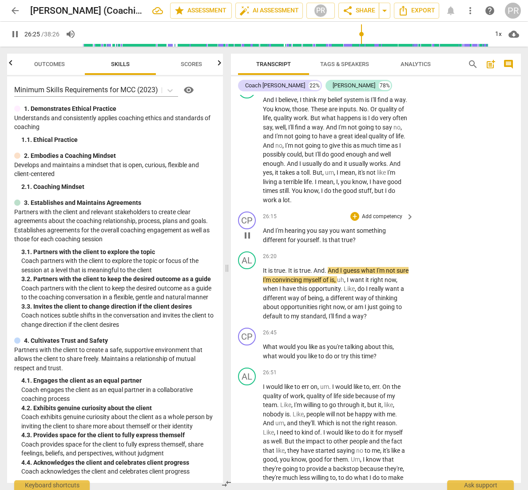
click at [374, 213] on p "Add competency" at bounding box center [382, 217] width 42 height 8
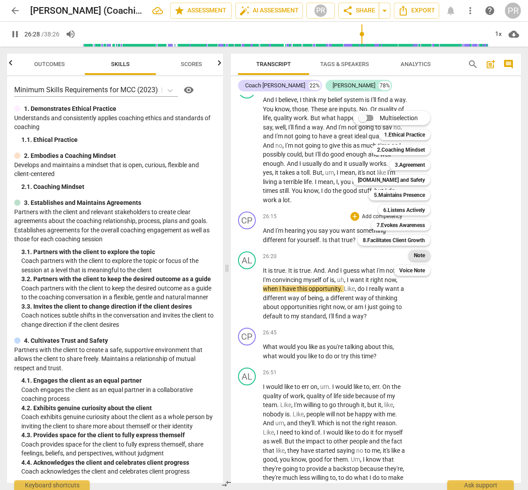
click at [419, 255] on b "Note" at bounding box center [418, 255] width 11 height 11
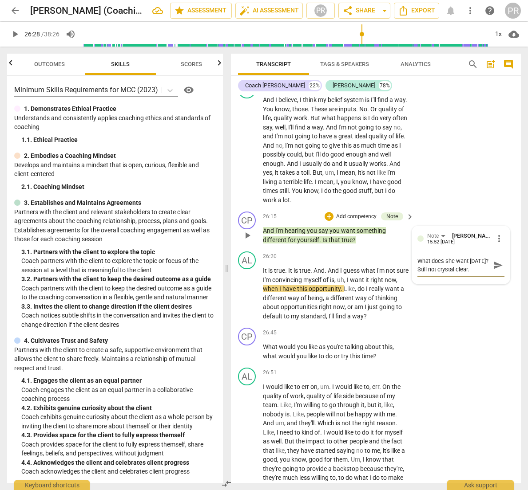
click at [493, 260] on span "send" at bounding box center [498, 265] width 10 height 10
click at [15, 35] on span "play_arrow" at bounding box center [15, 34] width 11 height 11
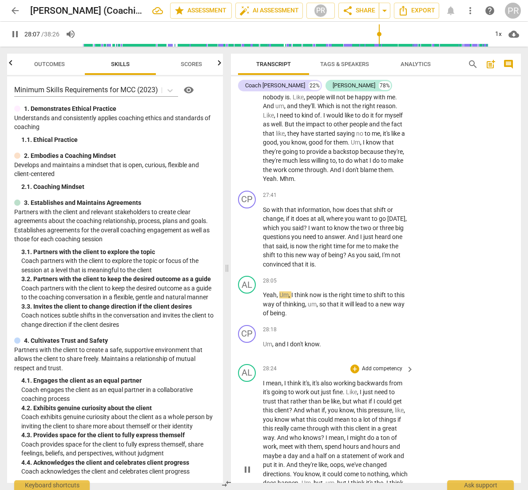
scroll to position [5603, 0]
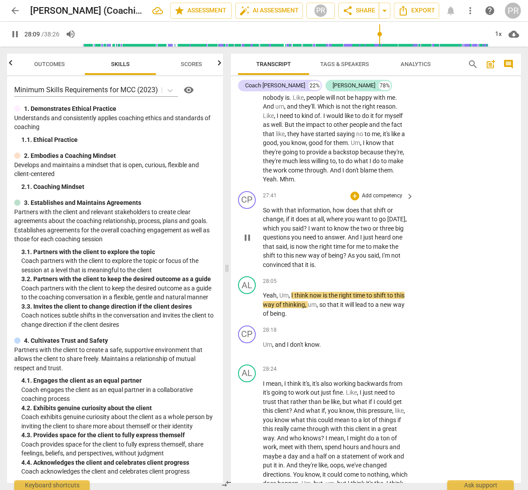
click at [378, 192] on p "Add competency" at bounding box center [382, 196] width 42 height 8
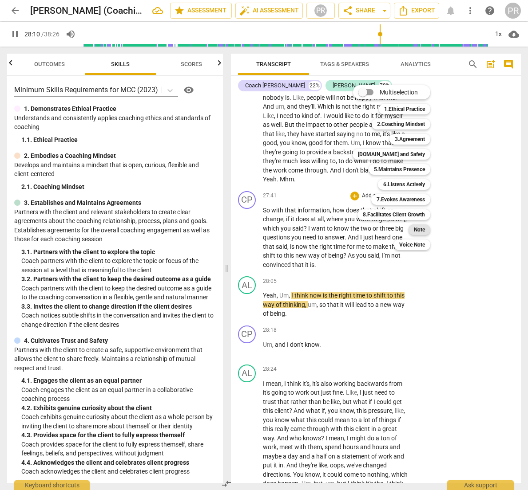
click at [423, 228] on b "Note" at bounding box center [418, 229] width 11 height 11
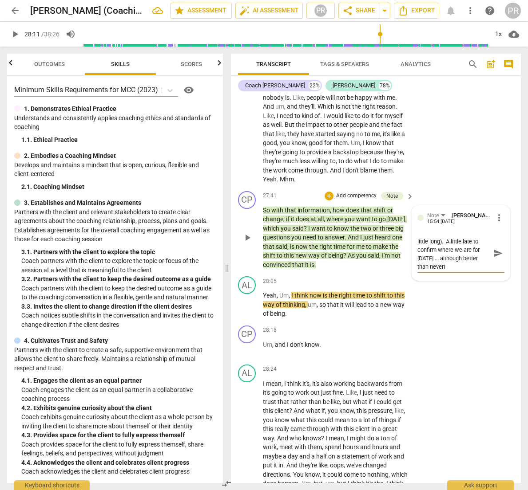
scroll to position [0, 0]
click at [493, 248] on span "send" at bounding box center [498, 253] width 10 height 10
click at [13, 33] on span "play_arrow" at bounding box center [15, 34] width 11 height 11
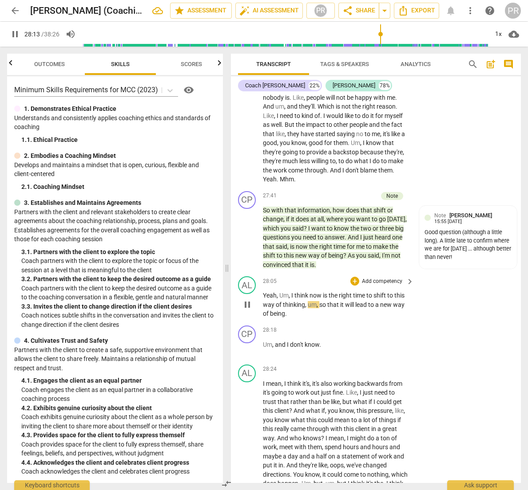
scroll to position [5602, 0]
click at [273, 342] on span "," at bounding box center [273, 345] width 3 height 7
click at [276, 342] on span "and" at bounding box center [281, 345] width 12 height 7
click at [262, 344] on div "play_arrow pause" at bounding box center [251, 350] width 23 height 12
click at [264, 342] on span "Um" at bounding box center [267, 345] width 9 height 7
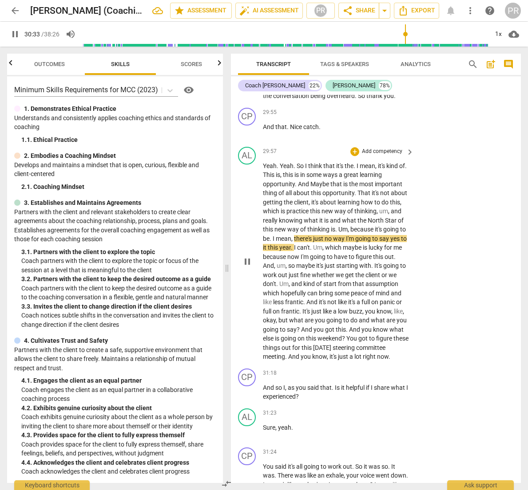
scroll to position [6023, 0]
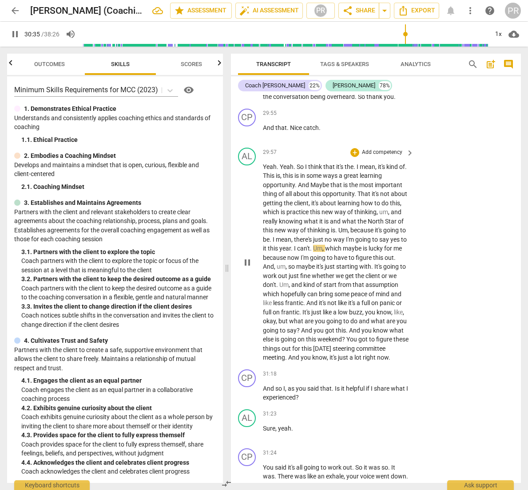
click at [339, 227] on span "Um" at bounding box center [342, 230] width 9 height 7
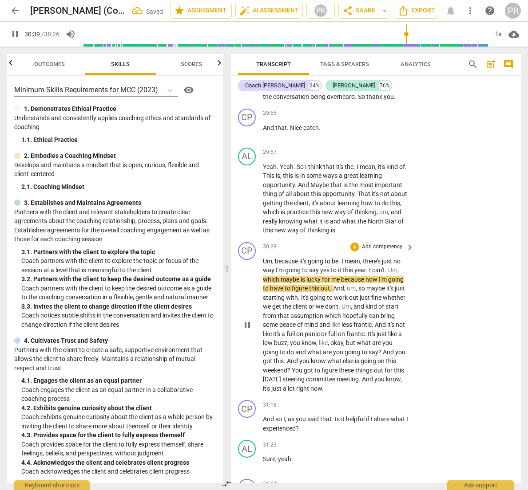
click at [275, 258] on span "because" at bounding box center [287, 261] width 24 height 7
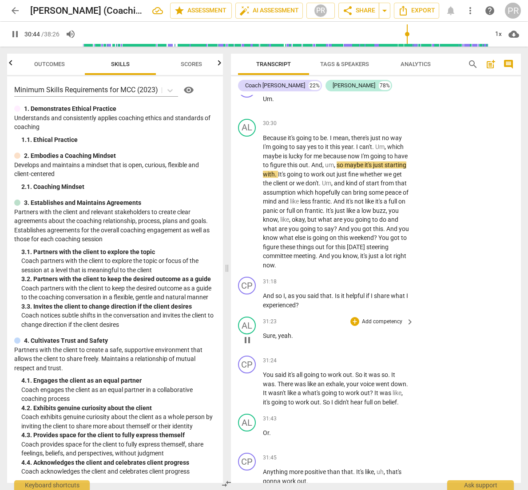
scroll to position [6187, 0]
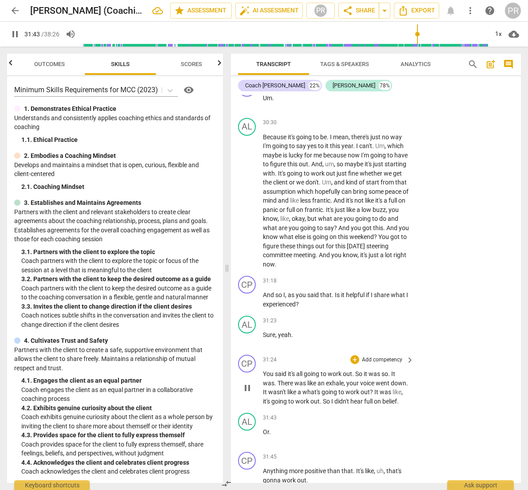
click at [380, 356] on p "Add competency" at bounding box center [382, 360] width 42 height 8
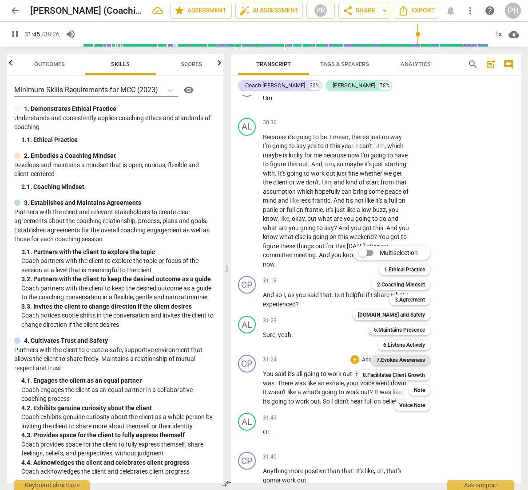
click at [413, 360] on b "7.Evokes Awareness" at bounding box center [400, 360] width 48 height 11
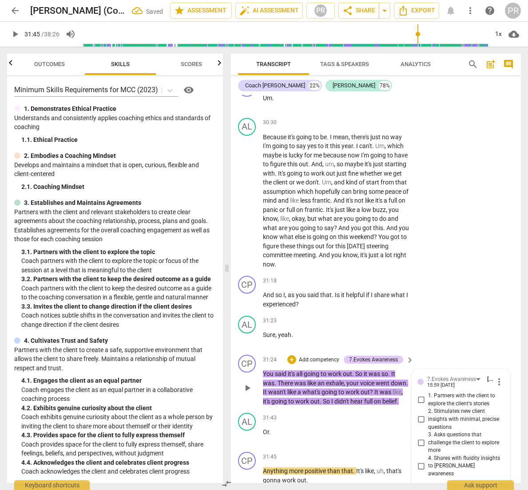
scroll to position [6189, 0]
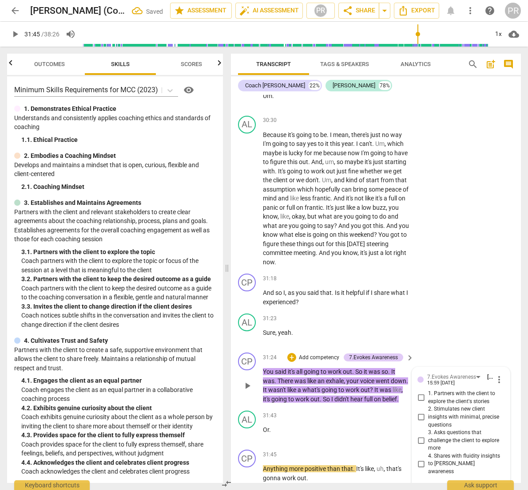
click at [427, 487] on textarea at bounding box center [453, 491] width 73 height 8
click at [493, 486] on span "send" at bounding box center [498, 491] width 10 height 10
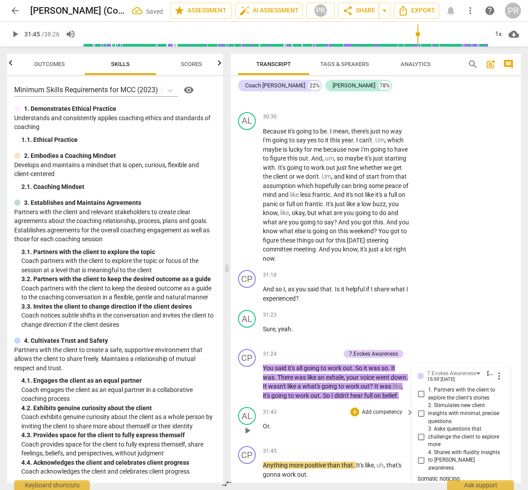
scroll to position [6193, 0]
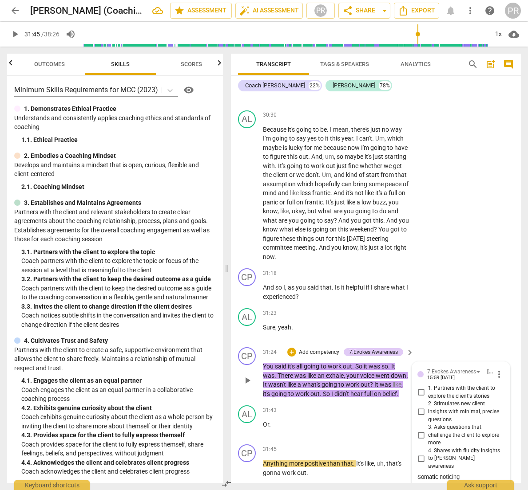
click at [323, 378] on div "CP play_arrow pause 31:24 + Add competency 7.Evokes Awareness keyboard_arrow_ri…" at bounding box center [376, 373] width 290 height 58
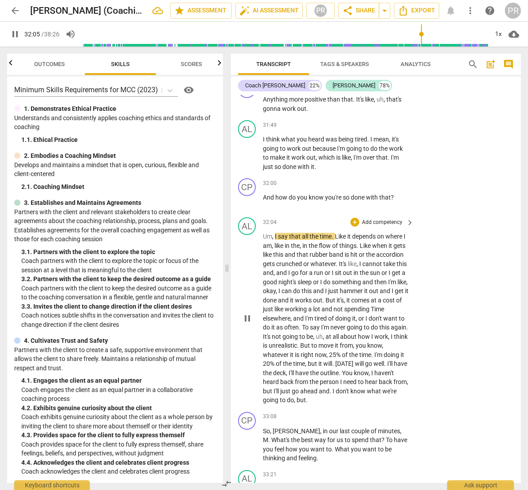
scroll to position [0, 0]
click at [386, 180] on p "Add competency" at bounding box center [382, 184] width 42 height 8
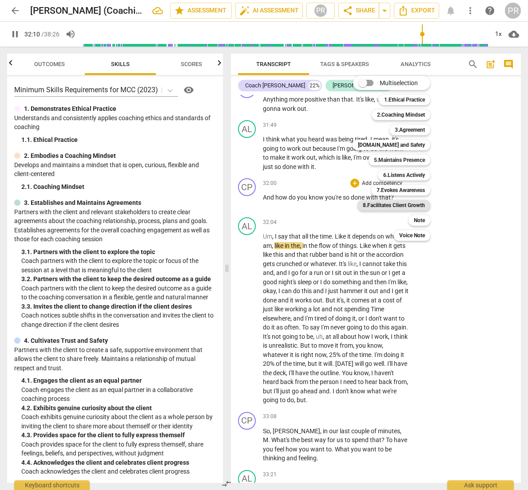
click at [408, 203] on b "8.Facilitates Client Growth" at bounding box center [393, 205] width 62 height 11
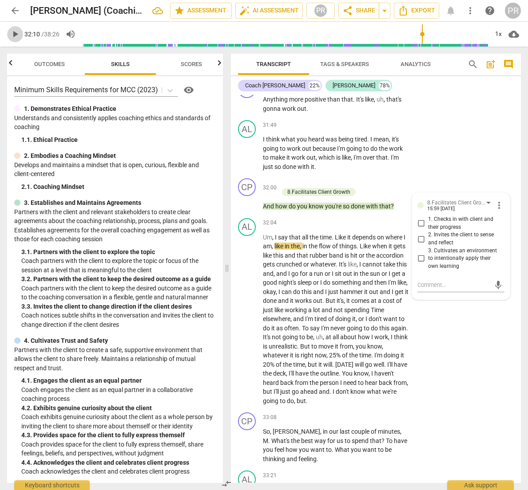
click at [13, 34] on span "play_arrow" at bounding box center [15, 34] width 11 height 11
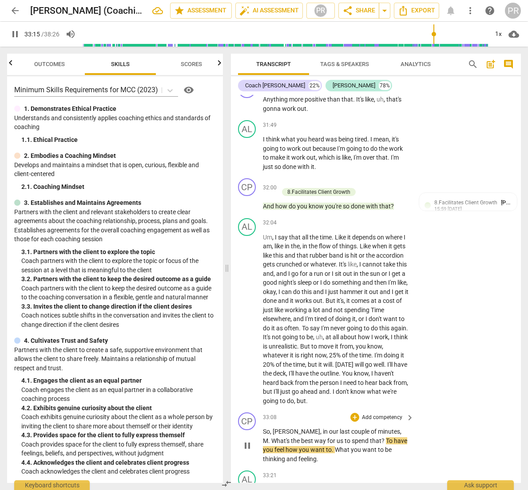
click at [387, 414] on p "Add competency" at bounding box center [382, 418] width 42 height 8
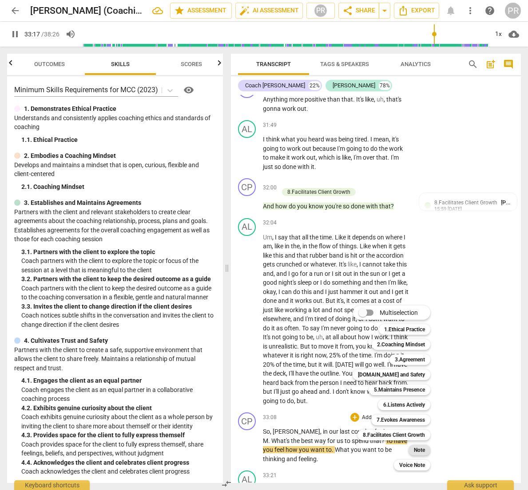
click at [418, 450] on b "Note" at bounding box center [418, 450] width 11 height 11
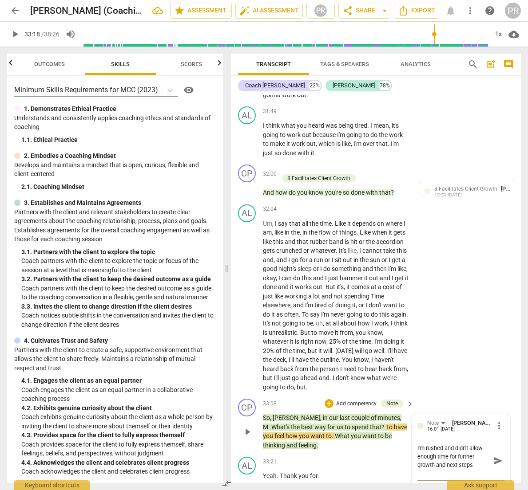
scroll to position [6569, 0]
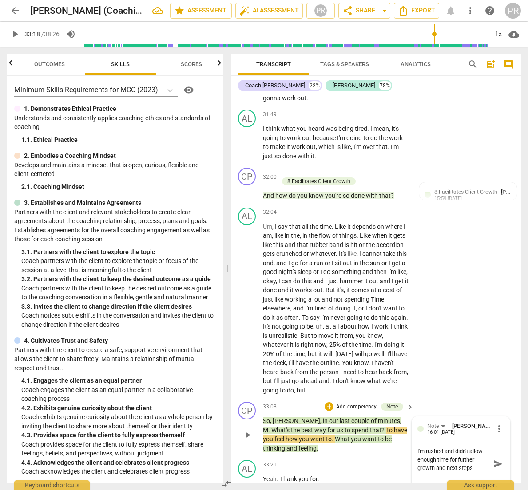
click at [491, 459] on span "send" at bounding box center [497, 464] width 13 height 11
click at [14, 35] on span "play_arrow" at bounding box center [15, 34] width 11 height 11
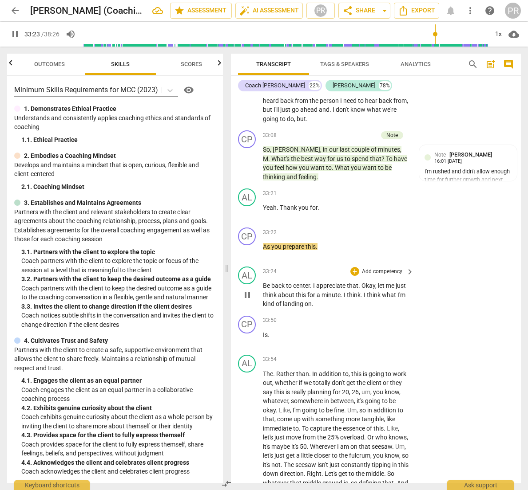
scroll to position [6840, 0]
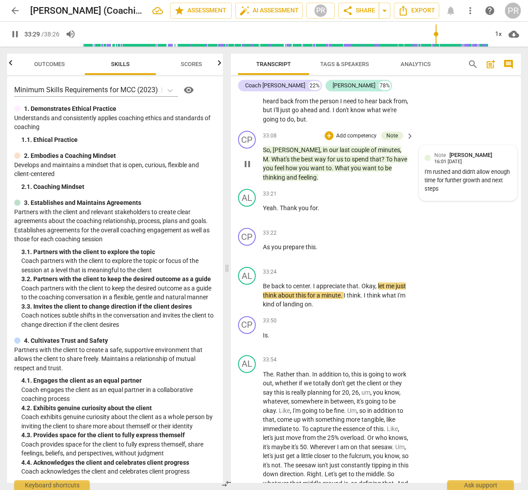
click at [449, 159] on div "16:01 [DATE]" at bounding box center [448, 162] width 28 height 6
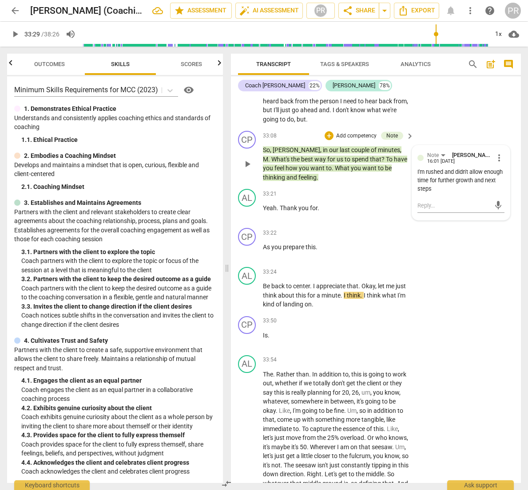
click at [417, 168] on div "I'm rushed and didn't allow enough time for further growth and next steps" at bounding box center [460, 180] width 87 height 25
click at [15, 32] on span "play_arrow" at bounding box center [15, 34] width 11 height 11
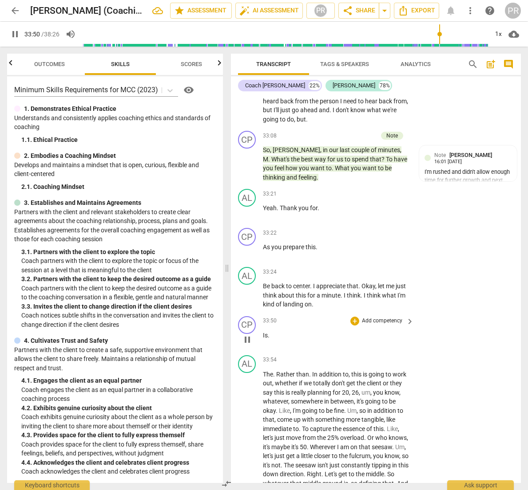
click at [259, 334] on div "play_arrow pause" at bounding box center [251, 340] width 23 height 12
click at [264, 332] on span "Is" at bounding box center [265, 335] width 5 height 7
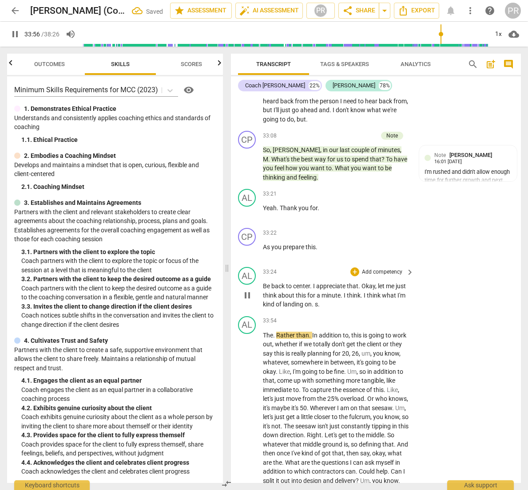
click at [315, 301] on span "s" at bounding box center [316, 304] width 3 height 7
click at [314, 301] on span ". i" at bounding box center [312, 304] width 3 height 7
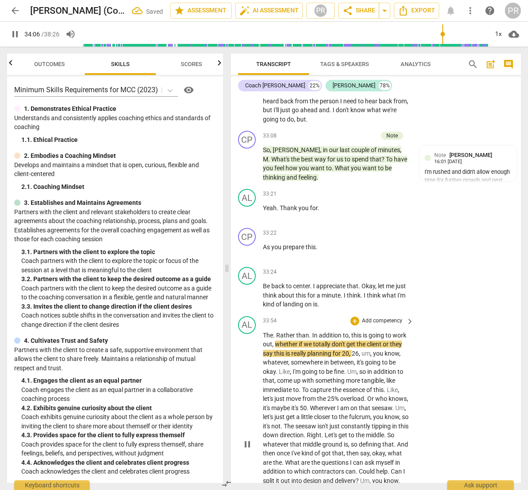
click at [264, 332] on span "The" at bounding box center [268, 335] width 10 height 7
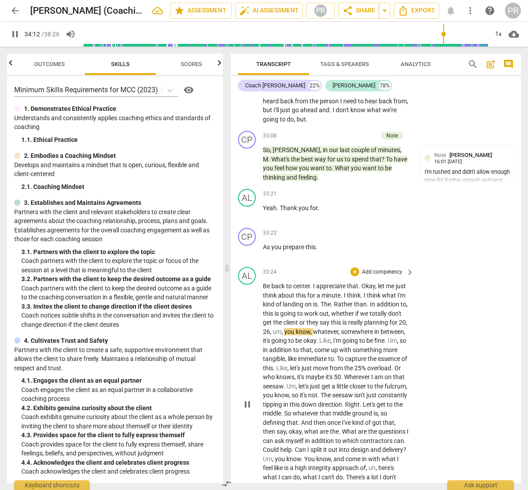
click at [270, 328] on span "26" at bounding box center [266, 331] width 7 height 7
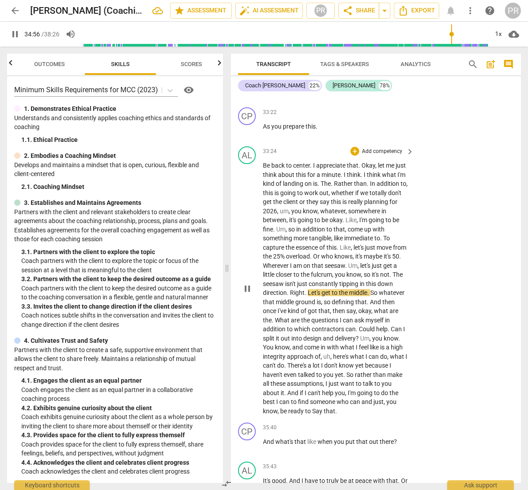
scroll to position [0, 0]
click at [289, 289] on span "." at bounding box center [288, 292] width 3 height 7
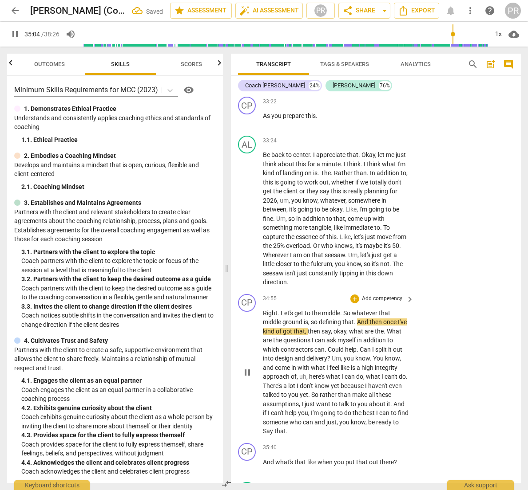
click at [273, 295] on span "34:55" at bounding box center [270, 299] width 14 height 8
click at [263, 309] on span "Right" at bounding box center [270, 312] width 15 height 7
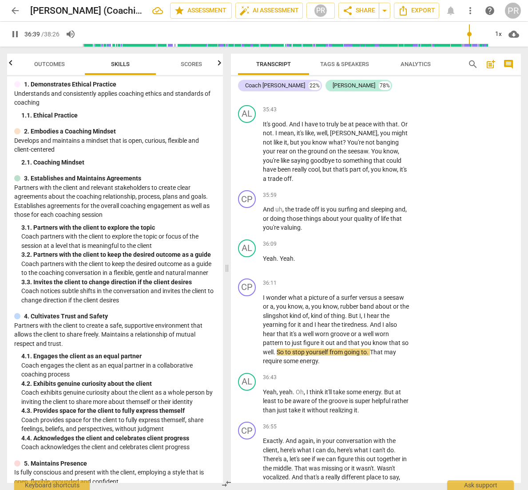
scroll to position [27, 0]
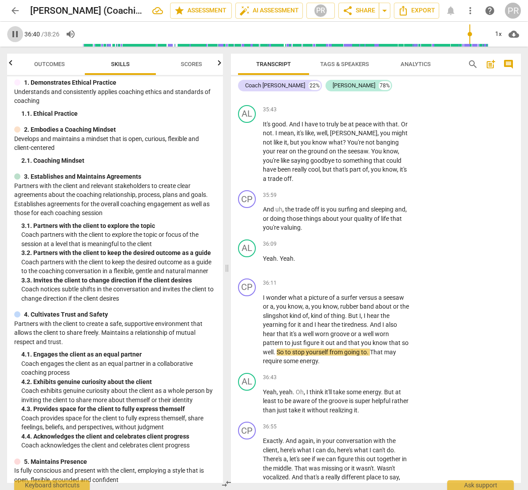
click at [16, 32] on span "pause" at bounding box center [15, 34] width 11 height 11
click at [17, 35] on span "play_arrow" at bounding box center [15, 34] width 11 height 11
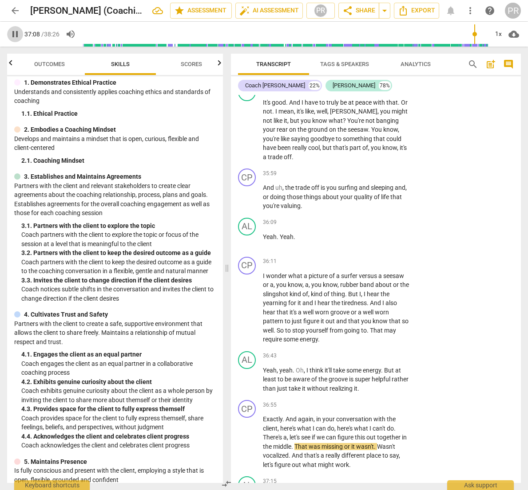
click at [15, 36] on span "pause" at bounding box center [15, 34] width 11 height 11
click at [15, 36] on span "play_arrow" at bounding box center [15, 34] width 11 height 11
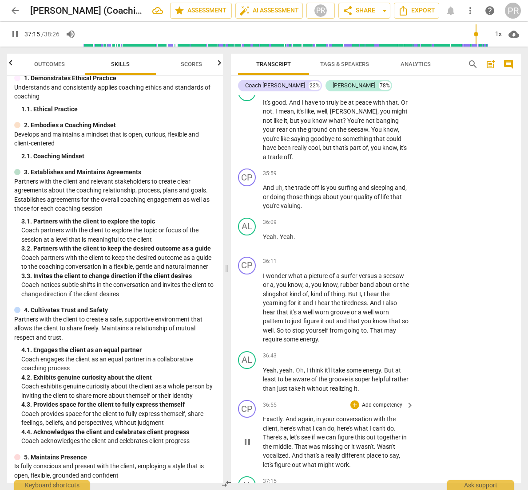
scroll to position [7400, 0]
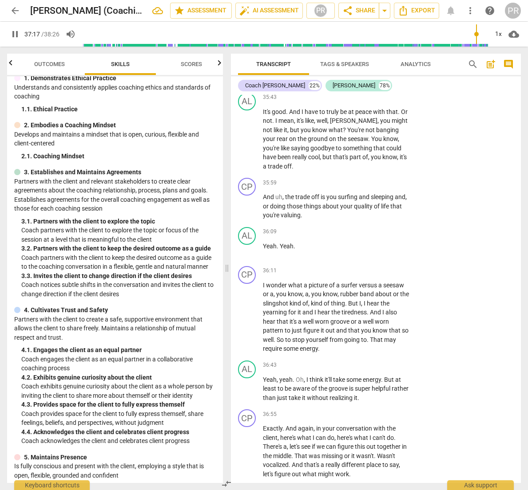
click at [380, 487] on p "Add competency" at bounding box center [382, 491] width 42 height 8
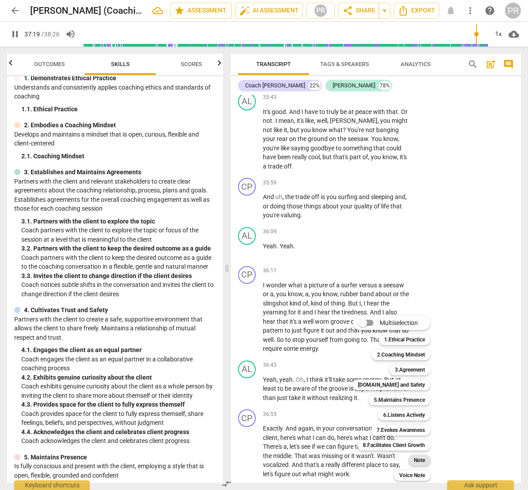
click at [417, 461] on b "Note" at bounding box center [418, 460] width 11 height 11
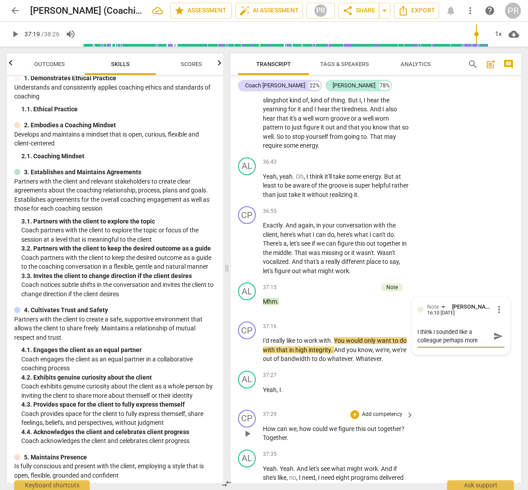
scroll to position [8, 0]
click at [493, 331] on span "send" at bounding box center [498, 336] width 10 height 10
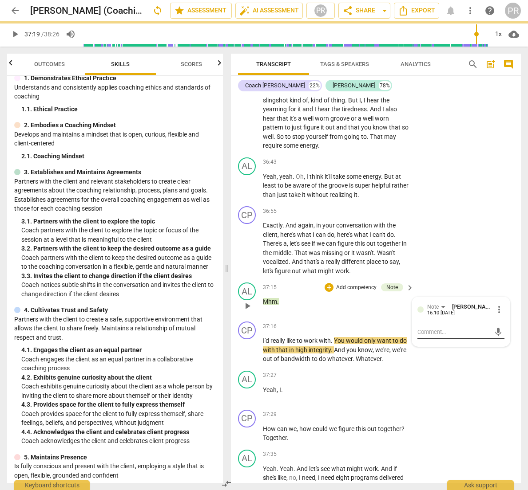
scroll to position [0, 0]
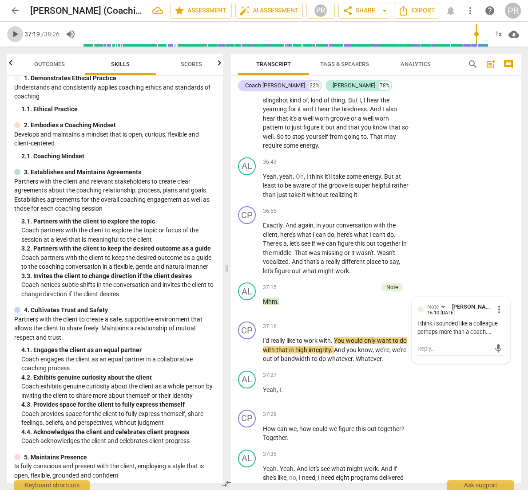
click at [13, 34] on span "play_arrow" at bounding box center [15, 34] width 11 height 11
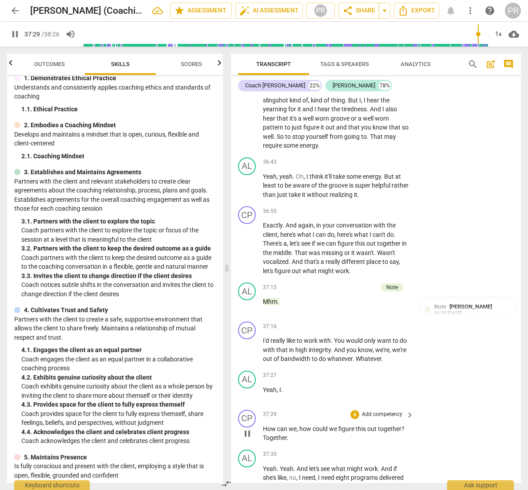
scroll to position [1, 0]
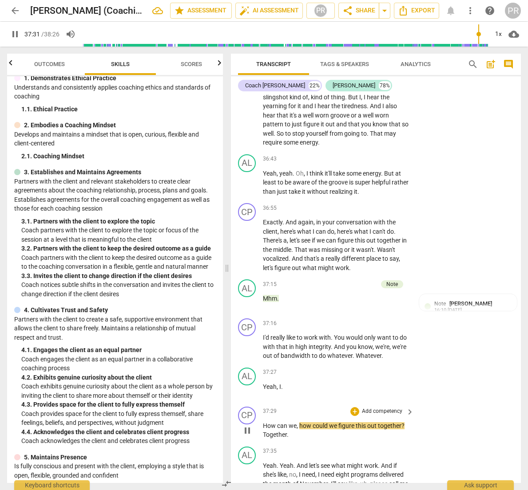
click at [375, 408] on p "Add competency" at bounding box center [382, 412] width 42 height 8
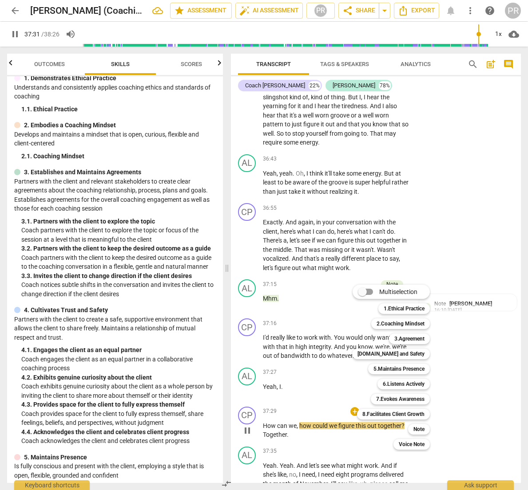
scroll to position [7606, 0]
click at [413, 427] on b "Note" at bounding box center [418, 429] width 11 height 11
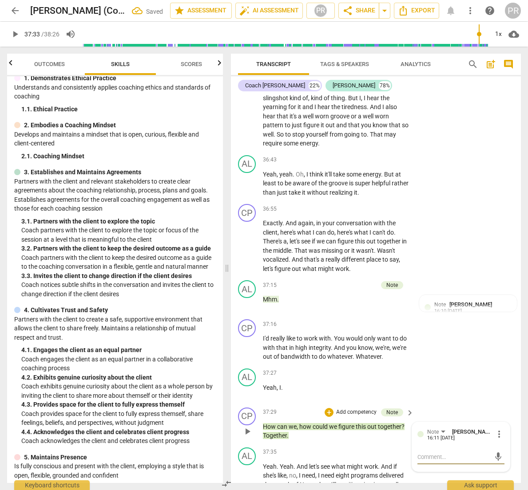
scroll to position [0, 0]
click at [493, 452] on span "send" at bounding box center [498, 457] width 10 height 10
click at [13, 34] on span "play_arrow" at bounding box center [15, 34] width 11 height 11
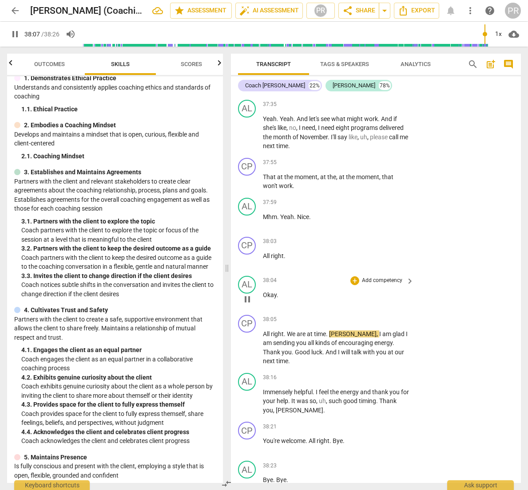
scroll to position [7953, 0]
